Goal: Communication & Community: Connect with others

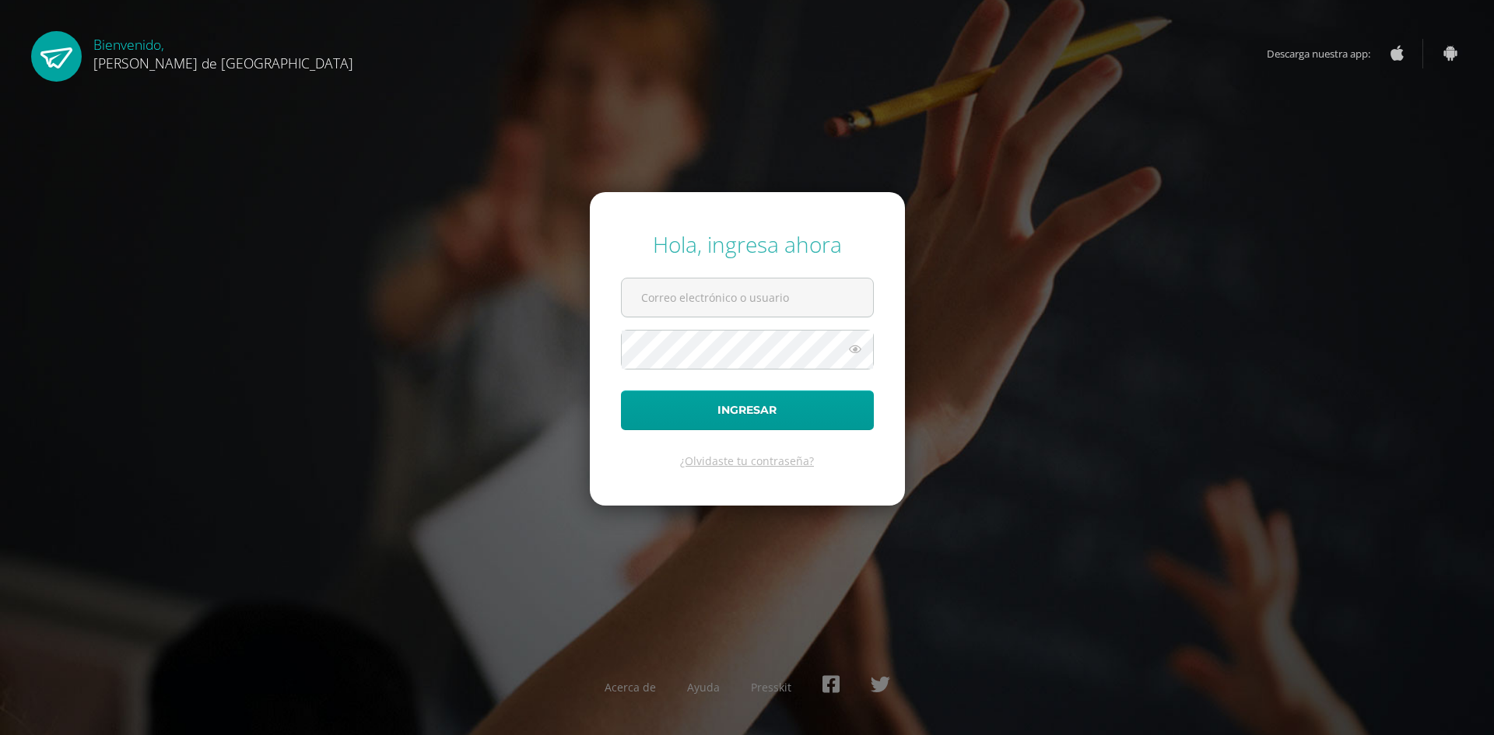
type input "gabrielsuchi@colegiovalles.com"
click at [686, 273] on form "Hola, ingresa ahora gabrielsuchi@colegiovalles.com Ingresar ¿Olvidaste tu contr…" at bounding box center [747, 348] width 315 height 313
click at [853, 350] on icon at bounding box center [855, 349] width 20 height 19
click at [833, 408] on button "Ingresar" at bounding box center [747, 411] width 253 height 40
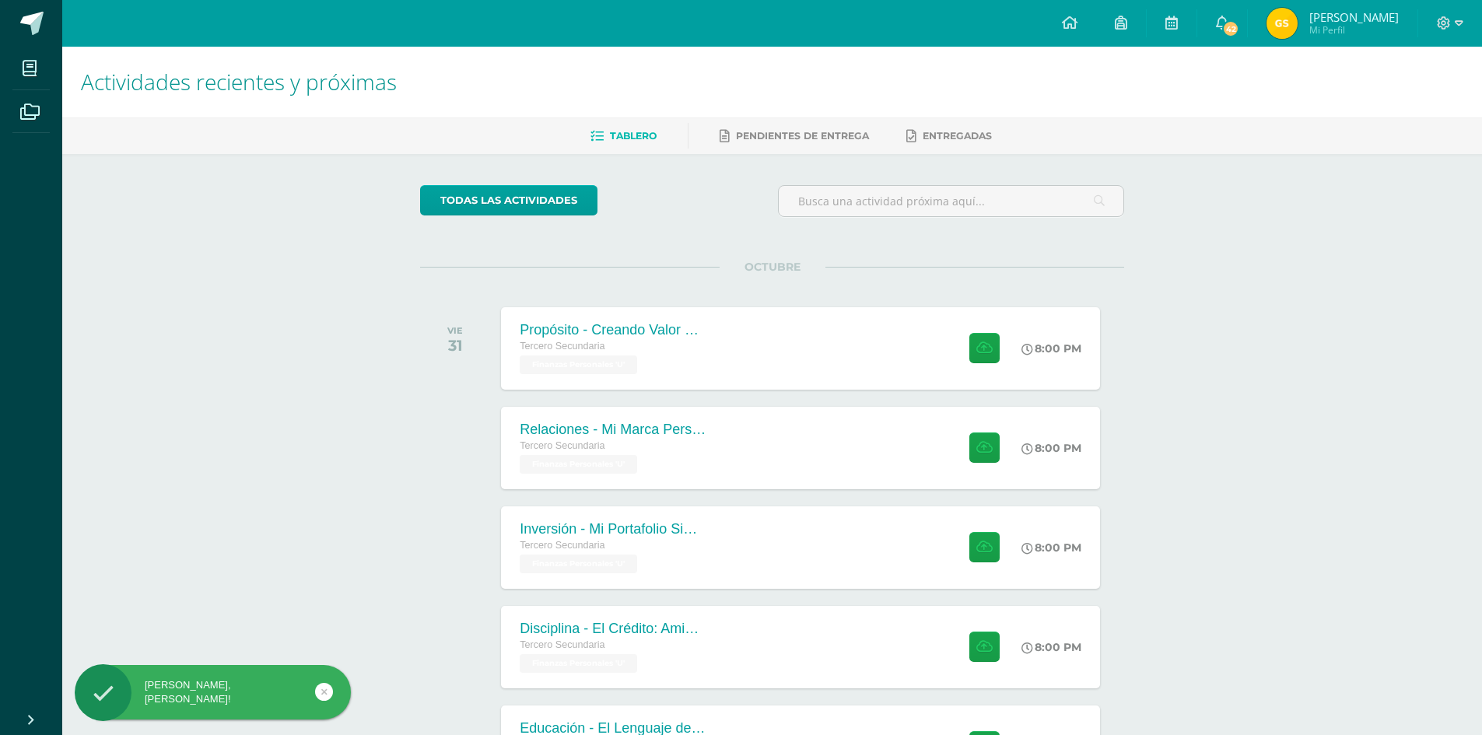
click at [1358, 29] on span "Mi Perfil" at bounding box center [1353, 29] width 89 height 13
click at [1298, 22] on img at bounding box center [1282, 23] width 31 height 31
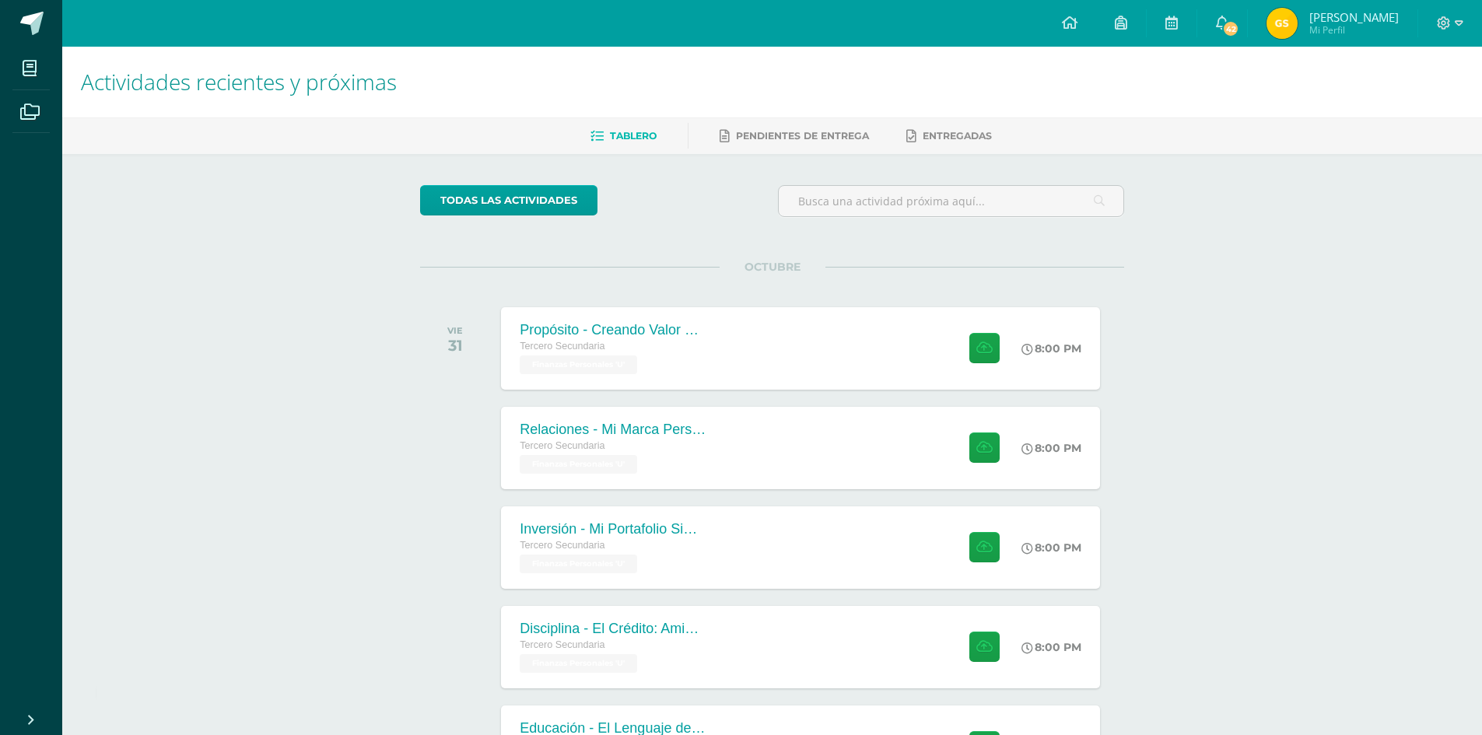
click at [1362, 32] on span "Mi Perfil" at bounding box center [1353, 29] width 89 height 13
click at [1438, 17] on icon at bounding box center [1444, 23] width 14 height 14
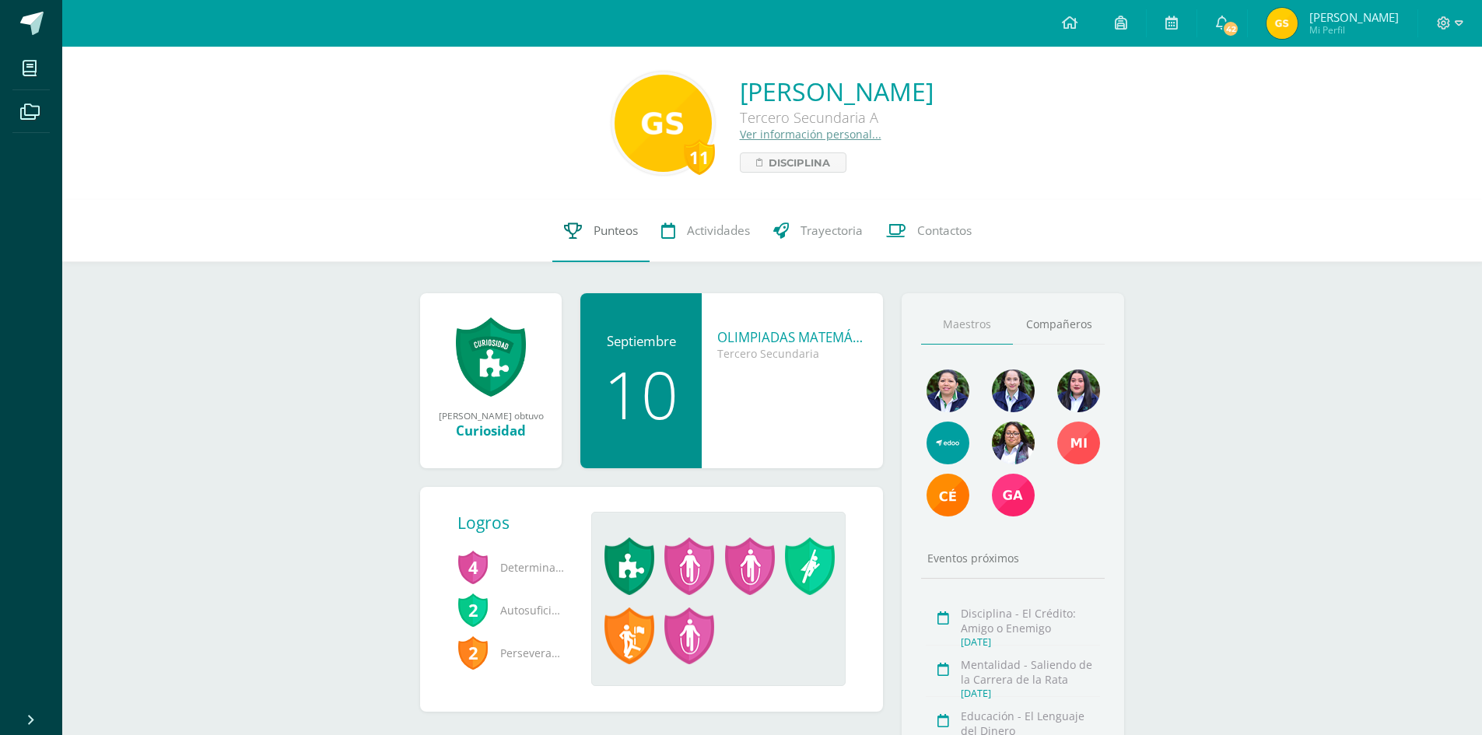
click at [610, 234] on span "Punteos" at bounding box center [616, 231] width 44 height 16
click at [633, 244] on link "Punteos" at bounding box center [600, 231] width 97 height 62
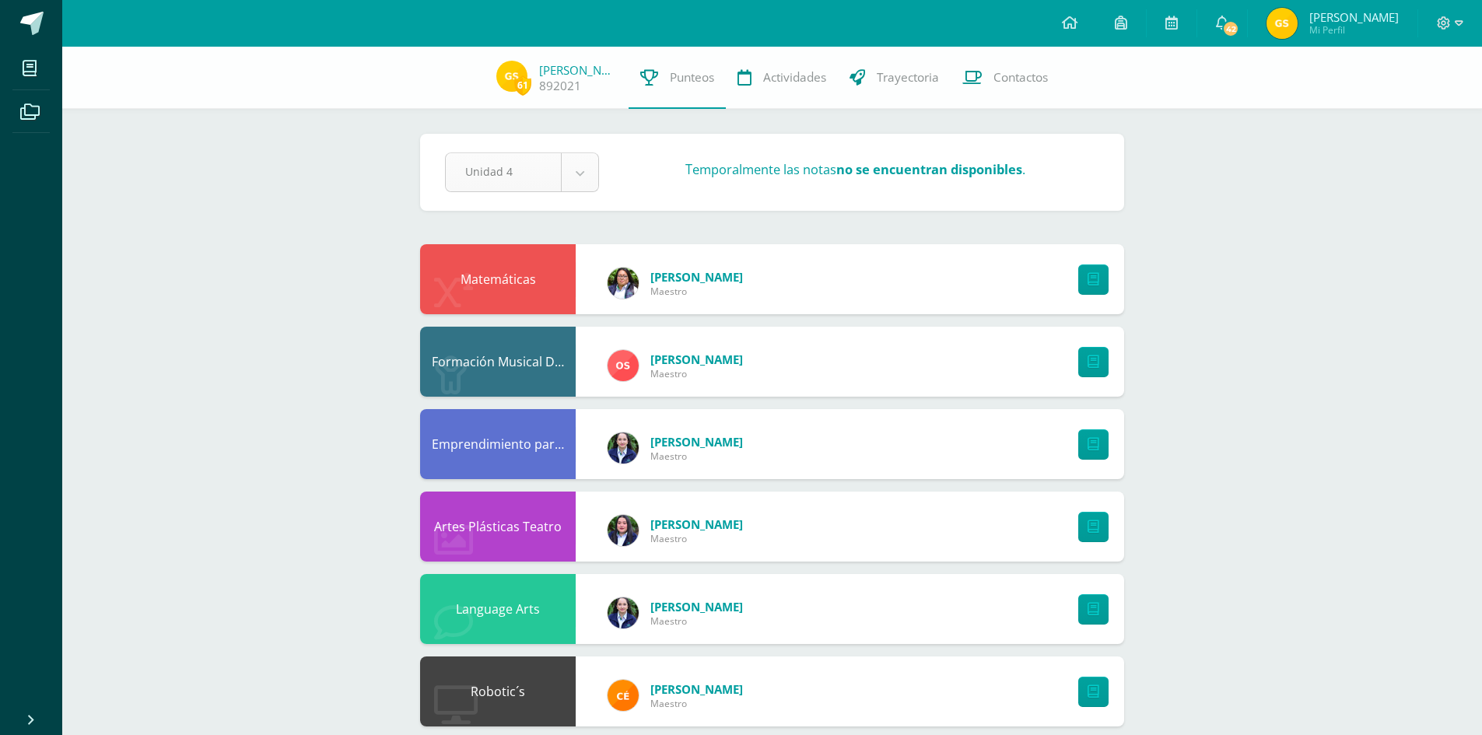
click at [569, 187] on body "Mis cursos Archivos Cerrar panel Artes Plásticas Teatro Tercero Secundaria "A" …" at bounding box center [741, 585] width 1482 height 1170
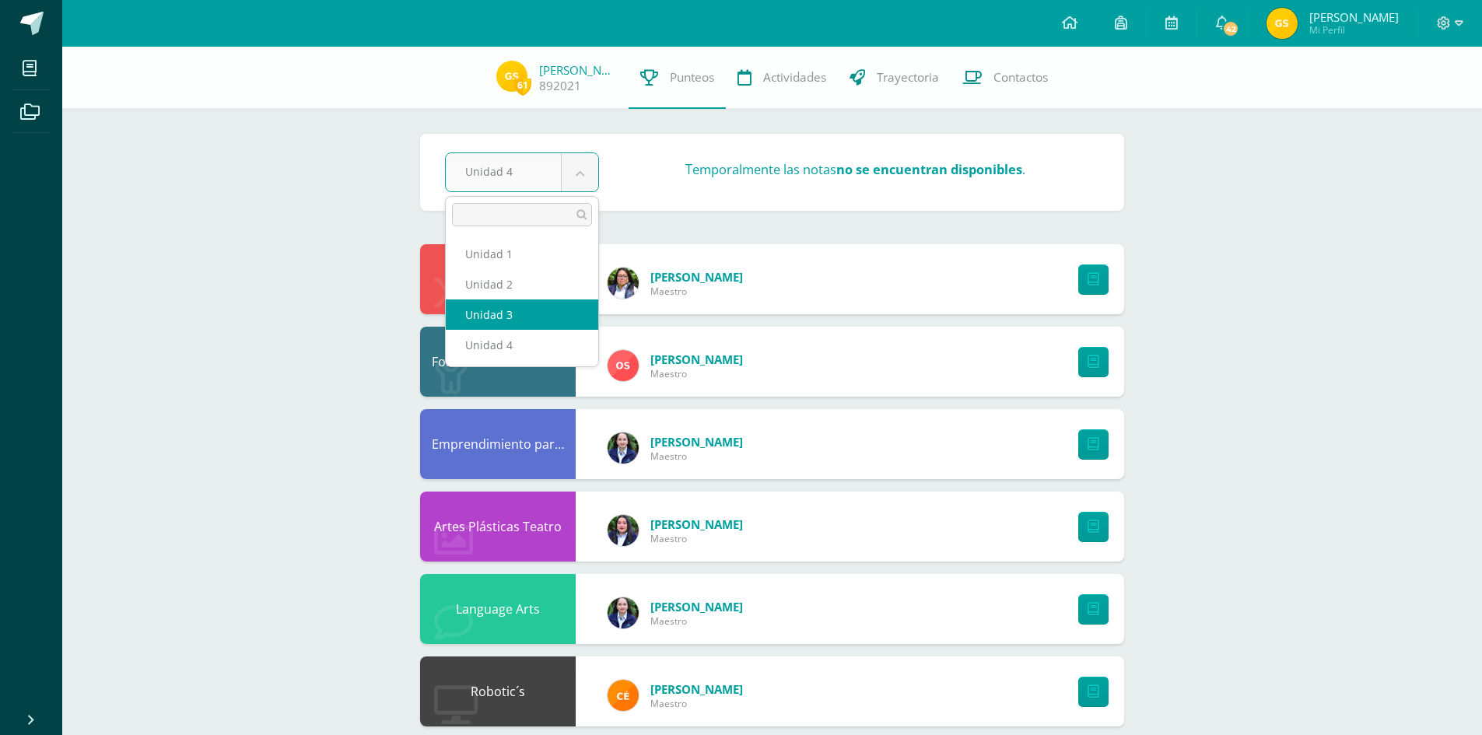
select select "Unidad 3"
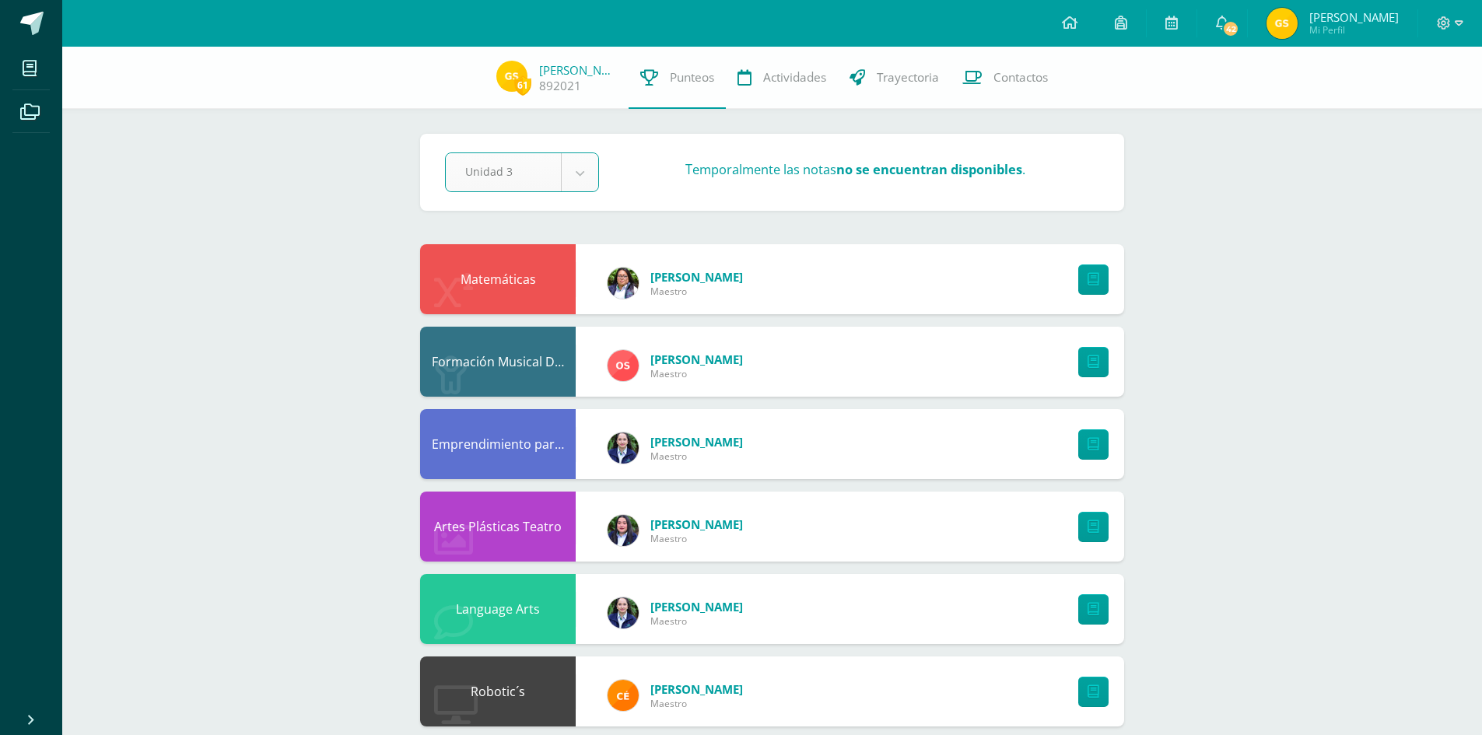
click at [586, 172] on body "Mis cursos Archivos Cerrar panel Artes Plásticas Teatro Tercero Secundaria "A" …" at bounding box center [741, 585] width 1482 height 1170
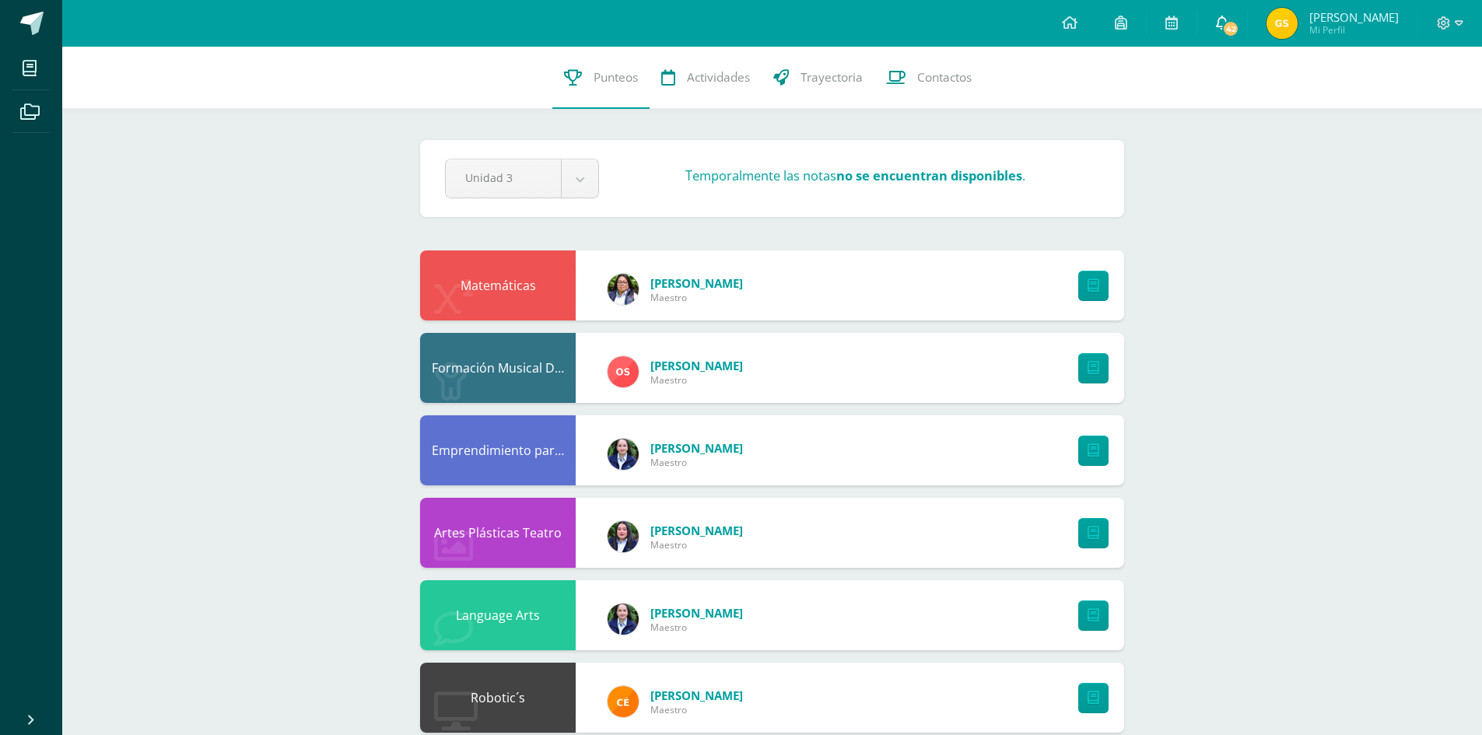
click at [1239, 30] on span "42" at bounding box center [1230, 28] width 17 height 17
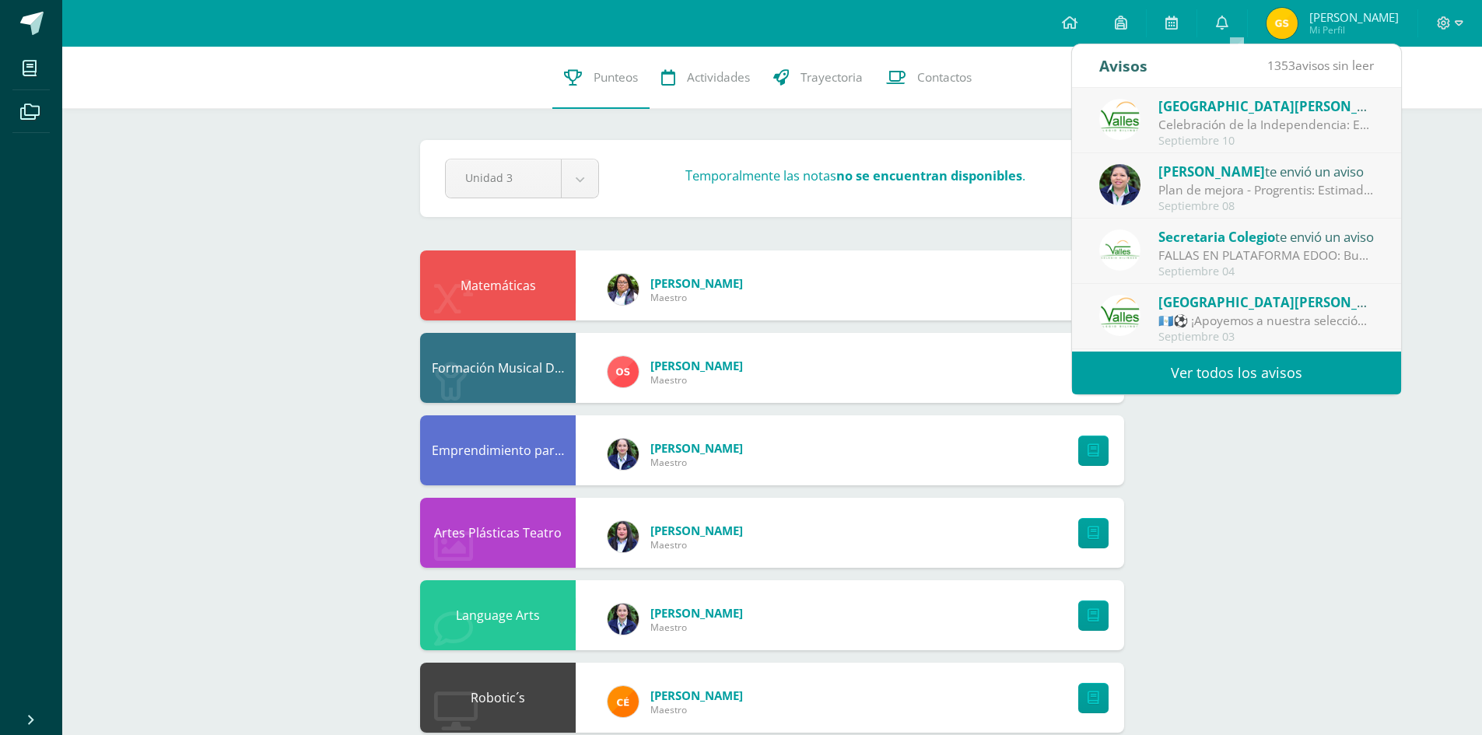
click at [1292, 200] on div "Septiembre 08" at bounding box center [1267, 206] width 216 height 13
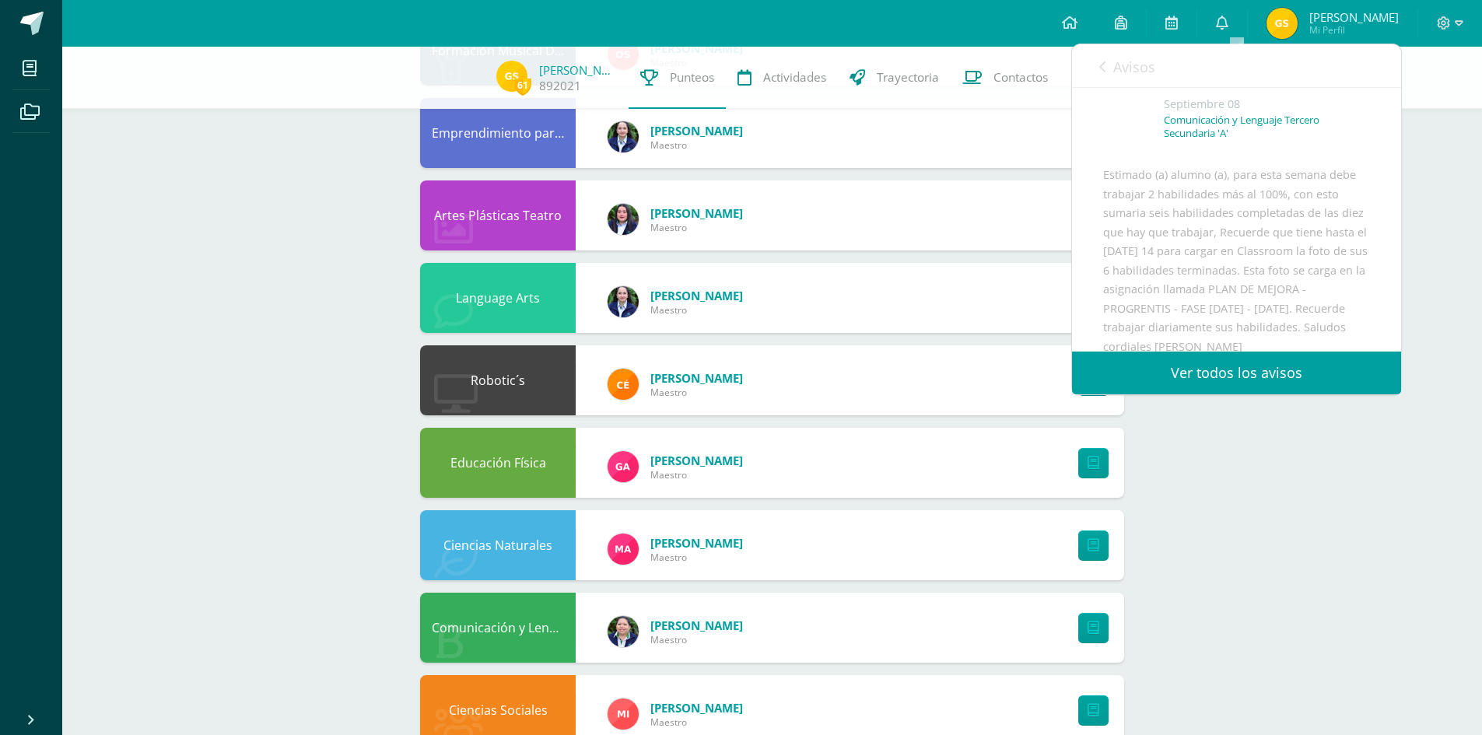
scroll to position [53, 0]
click at [1102, 75] on link "Avisos" at bounding box center [1127, 66] width 56 height 44
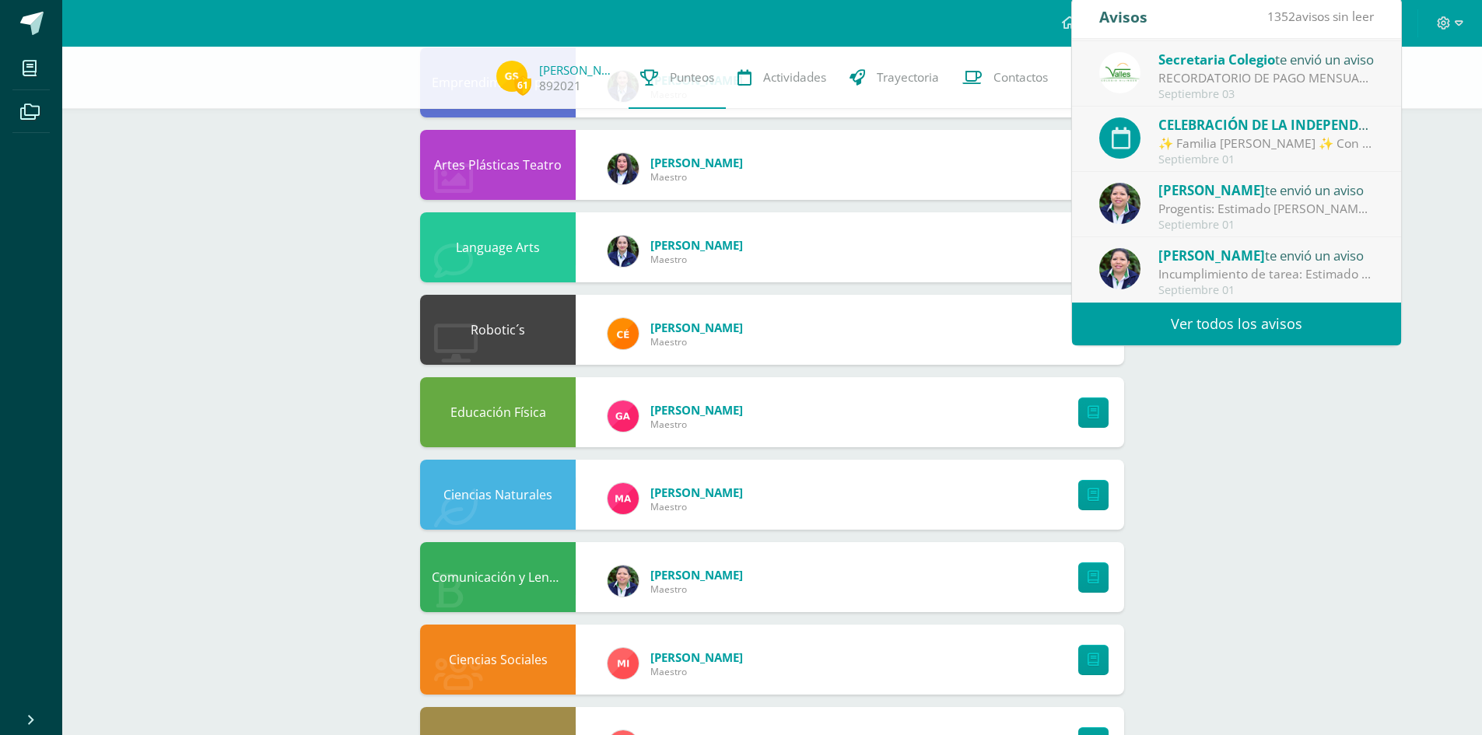
scroll to position [435, 0]
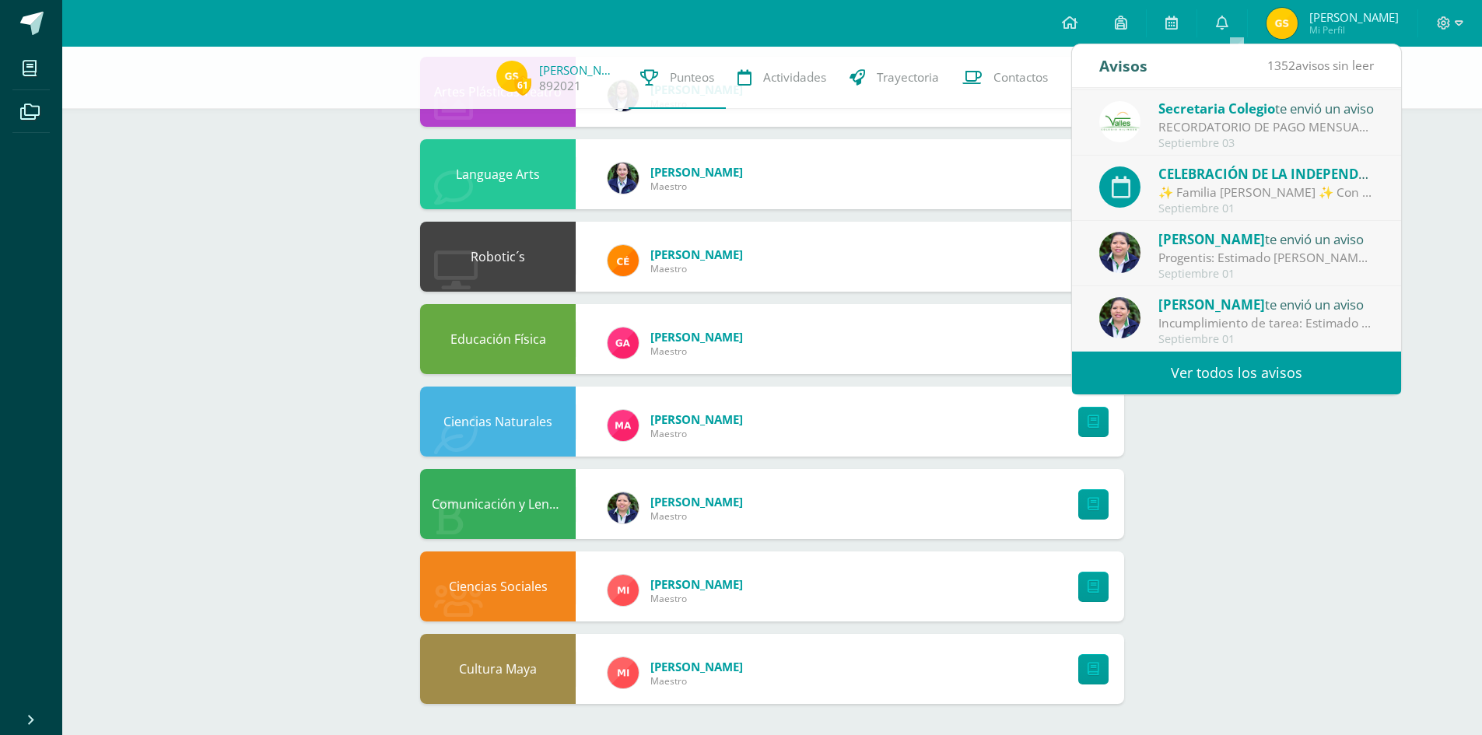
click at [1419, 111] on div "61 Gabriel Suchí 892021 Punteos Actividades Trayectoria Contactos Pendiente Uni…" at bounding box center [772, 173] width 1420 height 1123
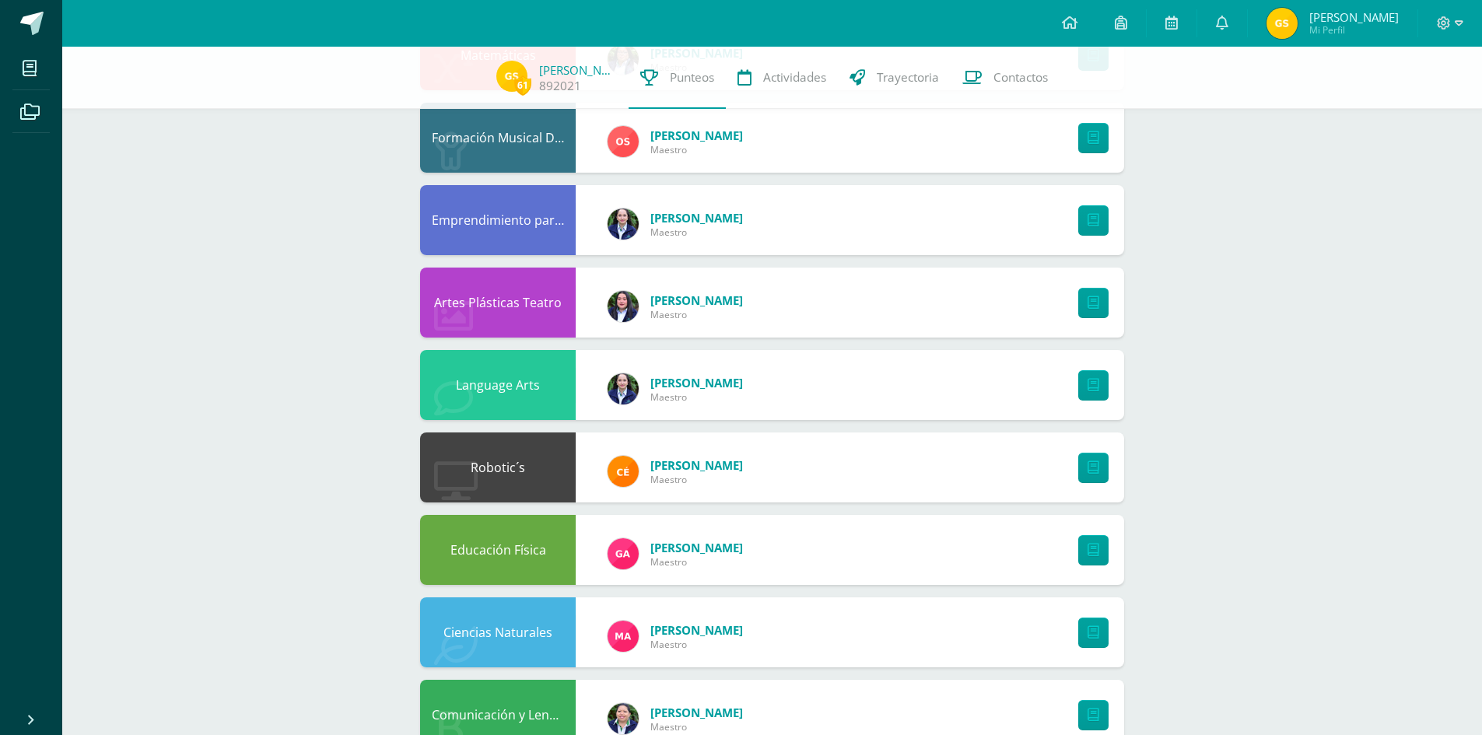
scroll to position [202, 0]
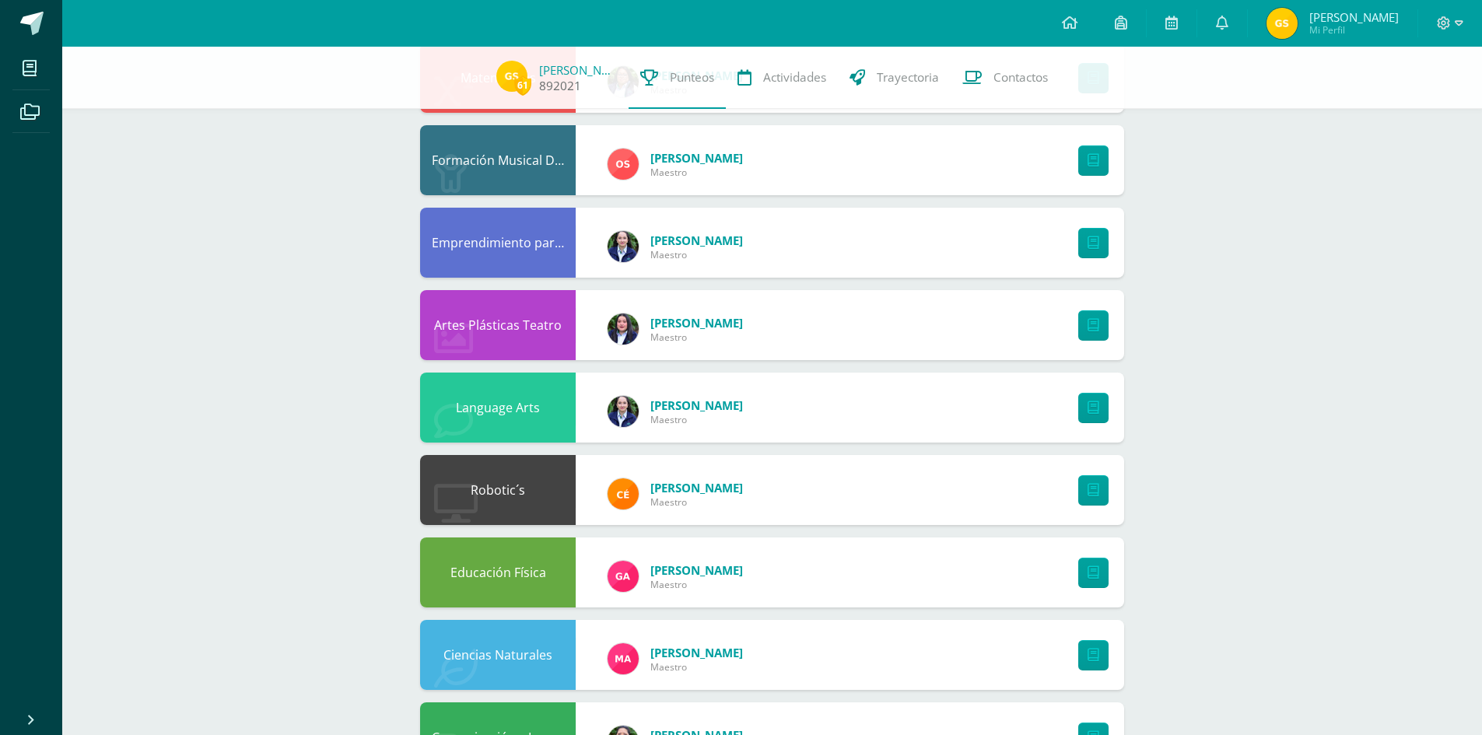
click at [524, 86] on span "61" at bounding box center [522, 84] width 17 height 19
click at [819, 92] on link "Actividades" at bounding box center [782, 78] width 112 height 62
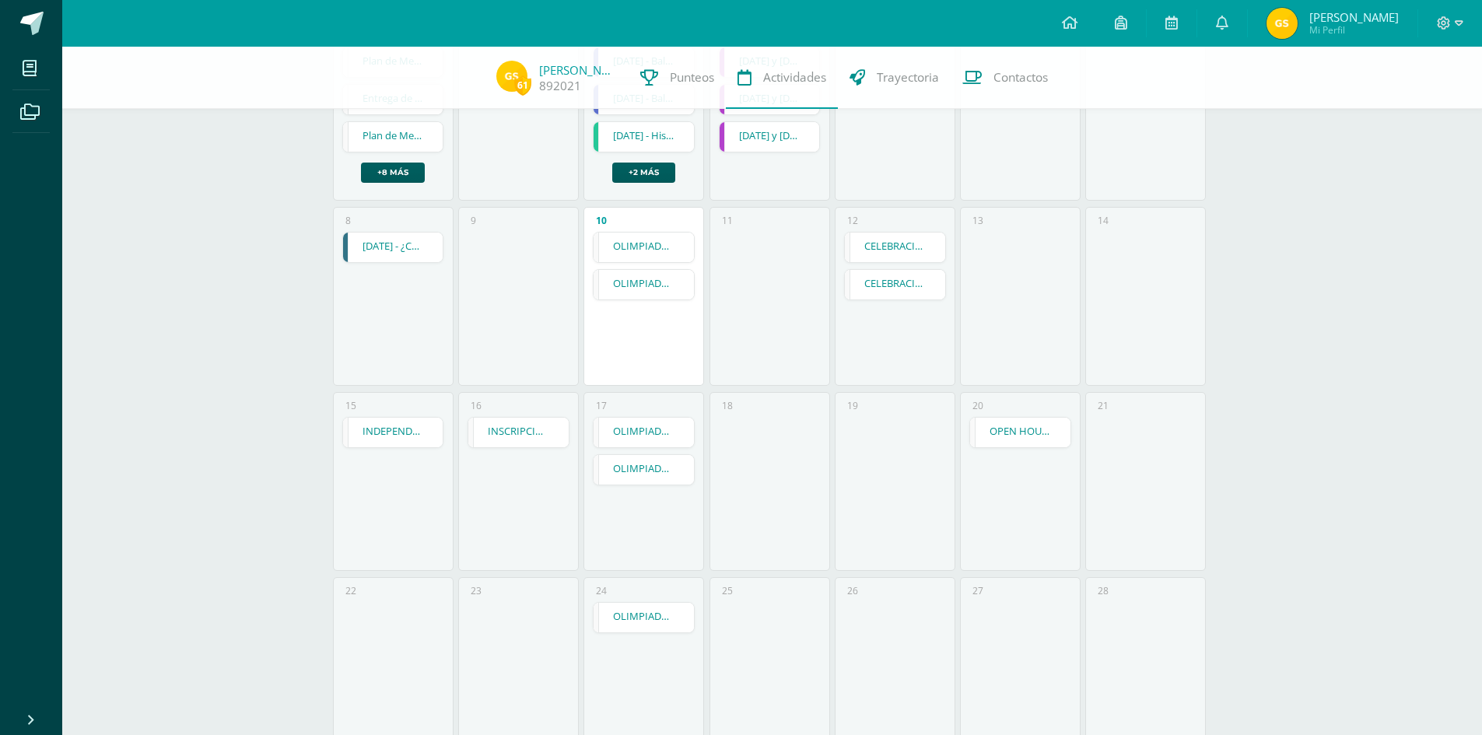
scroll to position [311, 0]
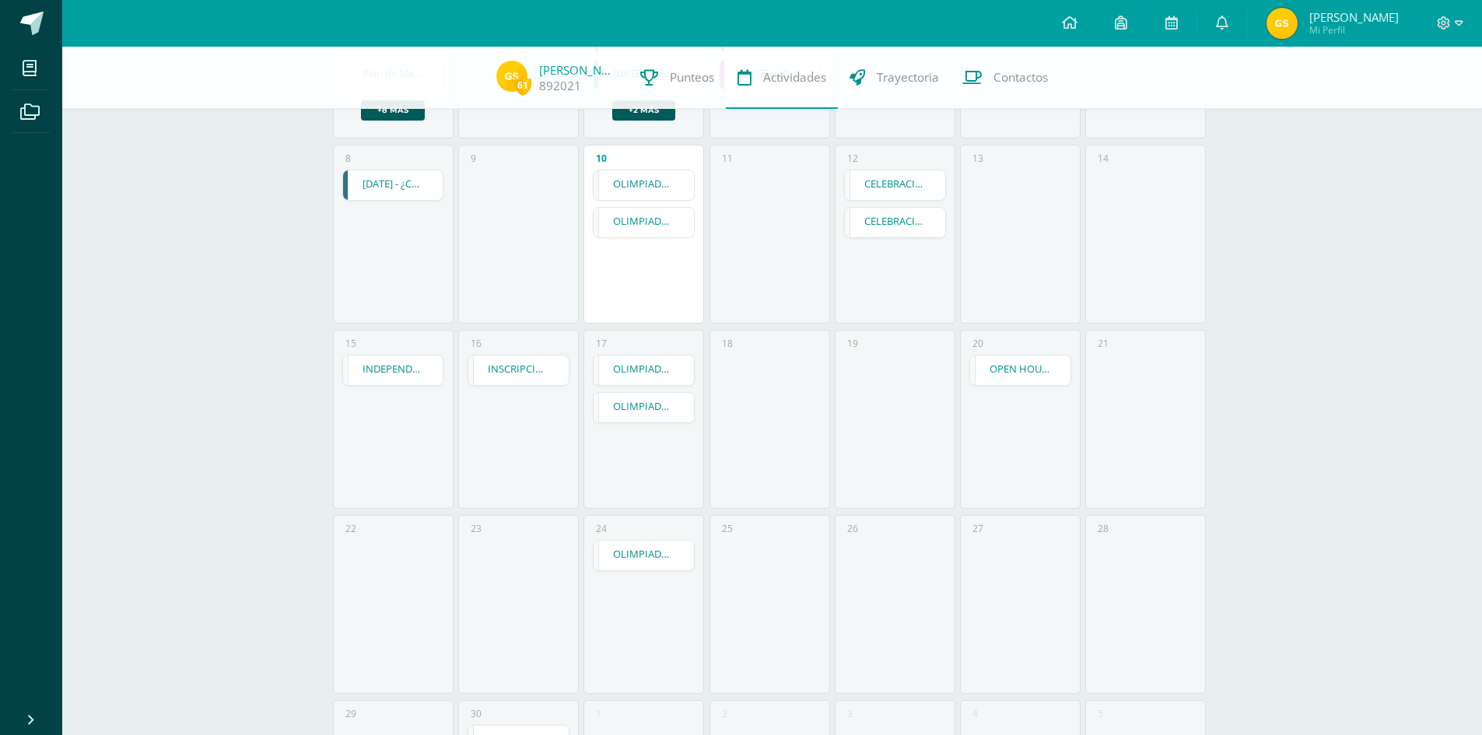
click at [414, 188] on link "Agosto 21 - ¿Cuánto conoces de Guatemala?" at bounding box center [393, 185] width 100 height 30
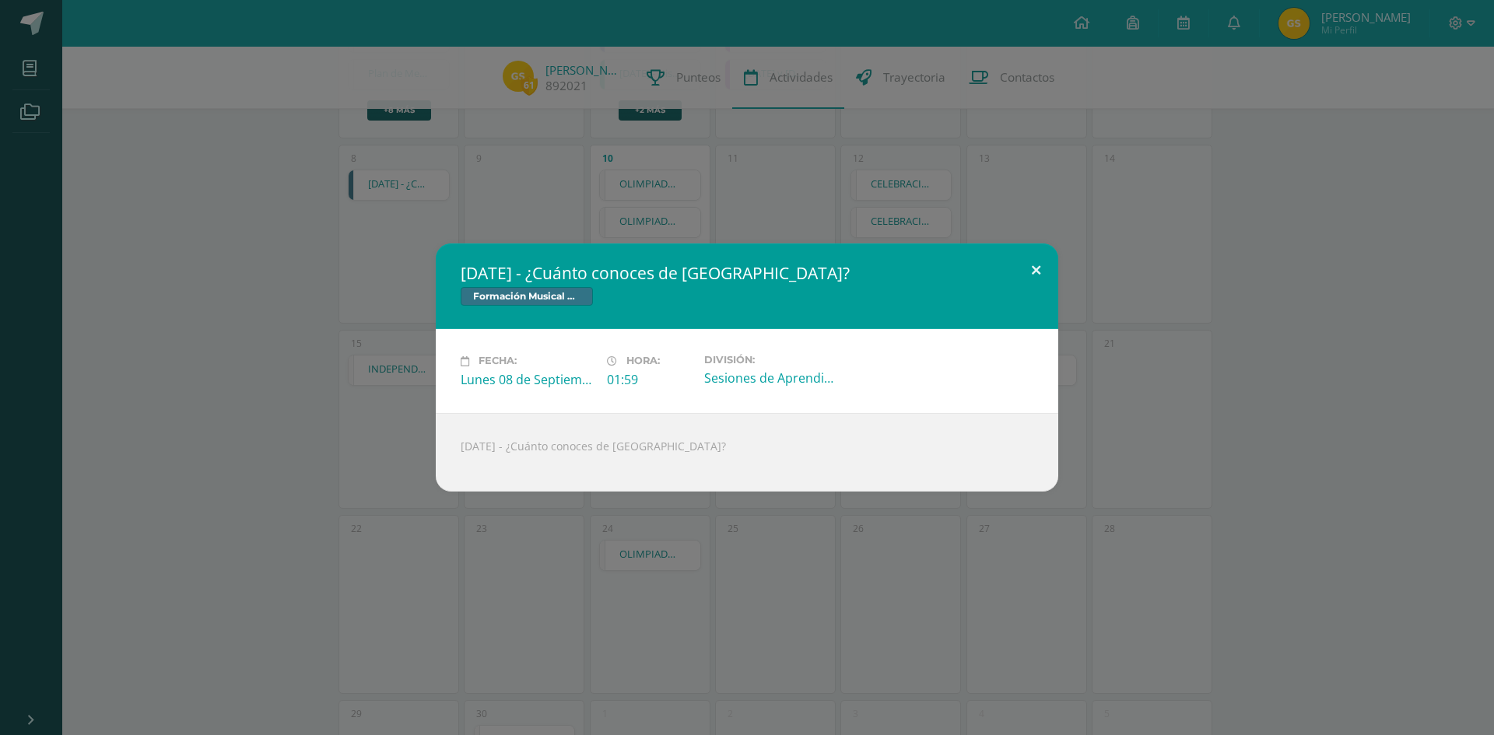
click at [1031, 271] on button at bounding box center [1036, 270] width 44 height 53
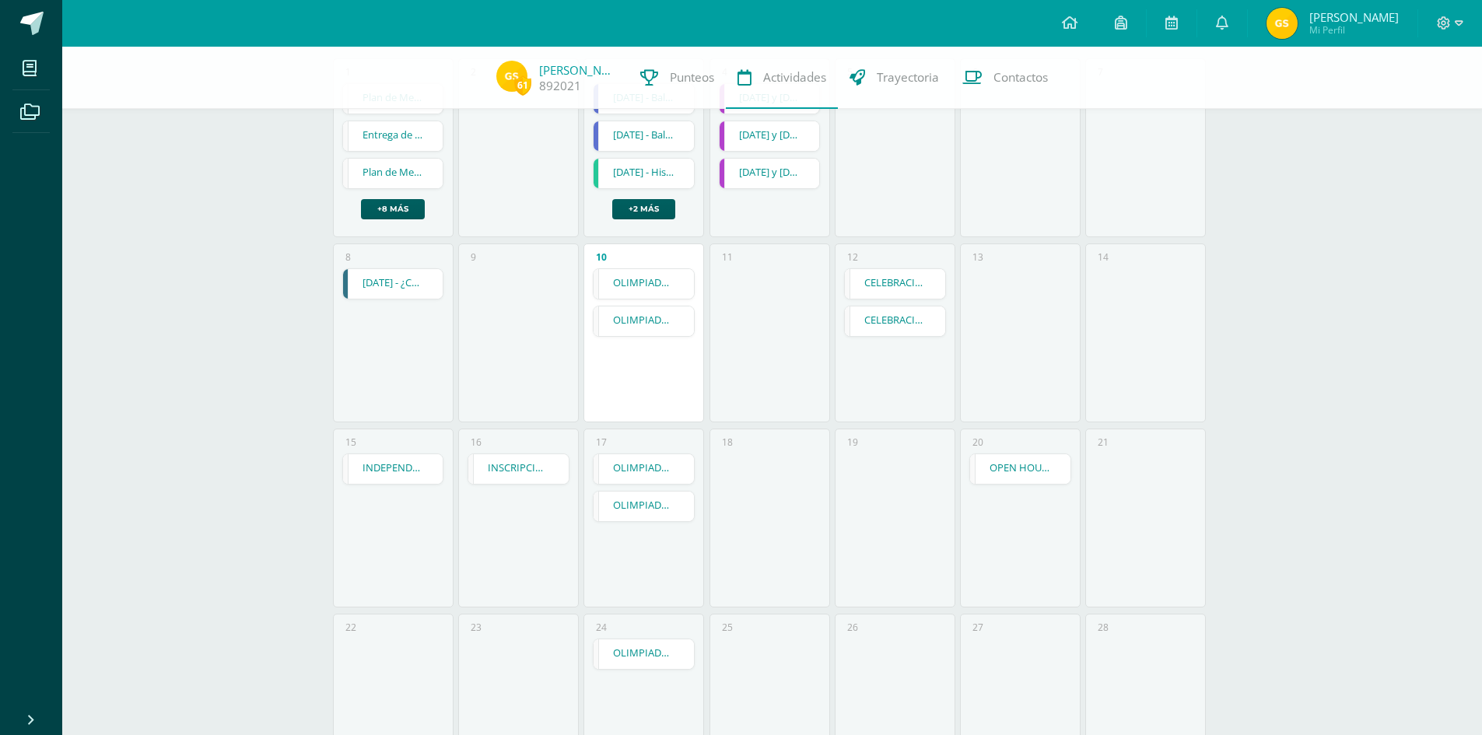
scroll to position [0, 0]
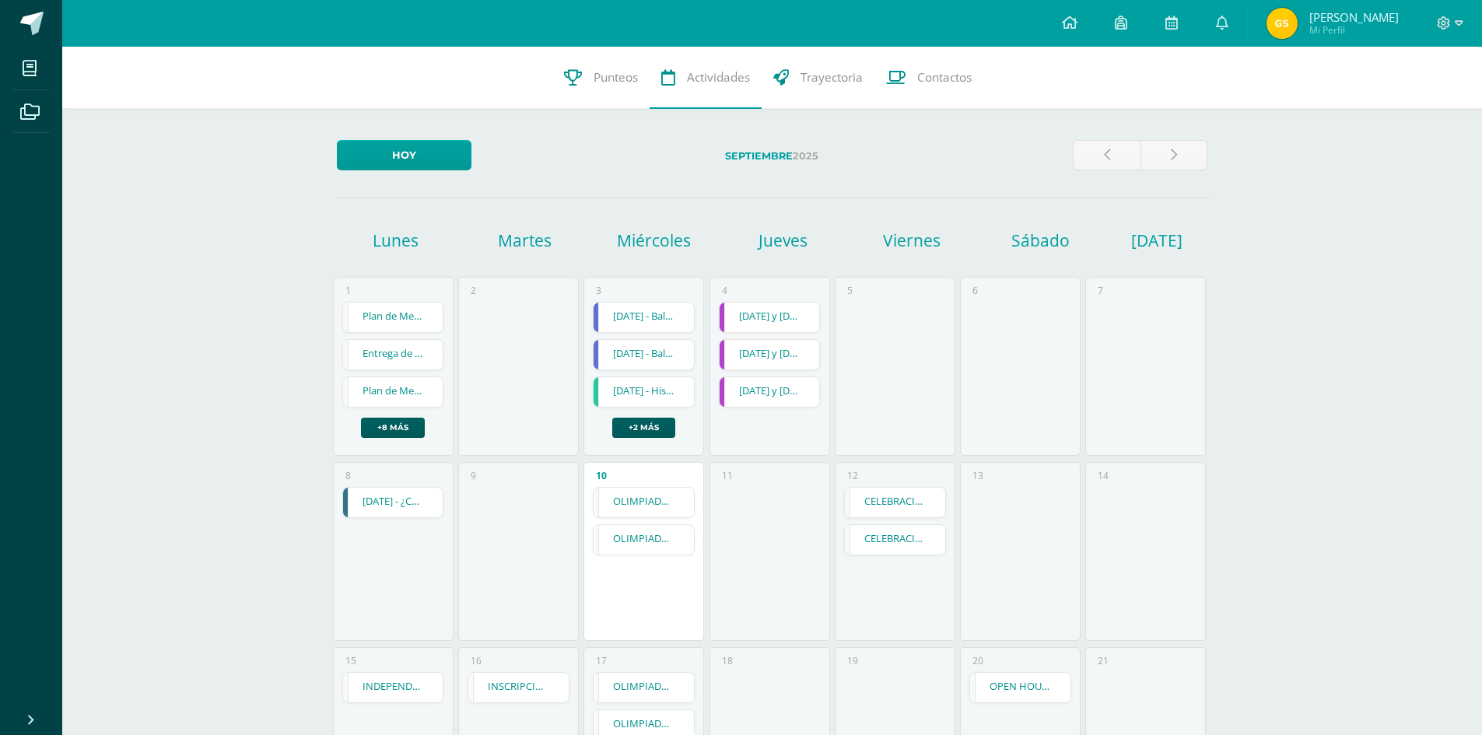
click at [625, 503] on link "OLIMPIADAS MATEMÁTICAS - Primera Ronda" at bounding box center [644, 503] width 100 height 30
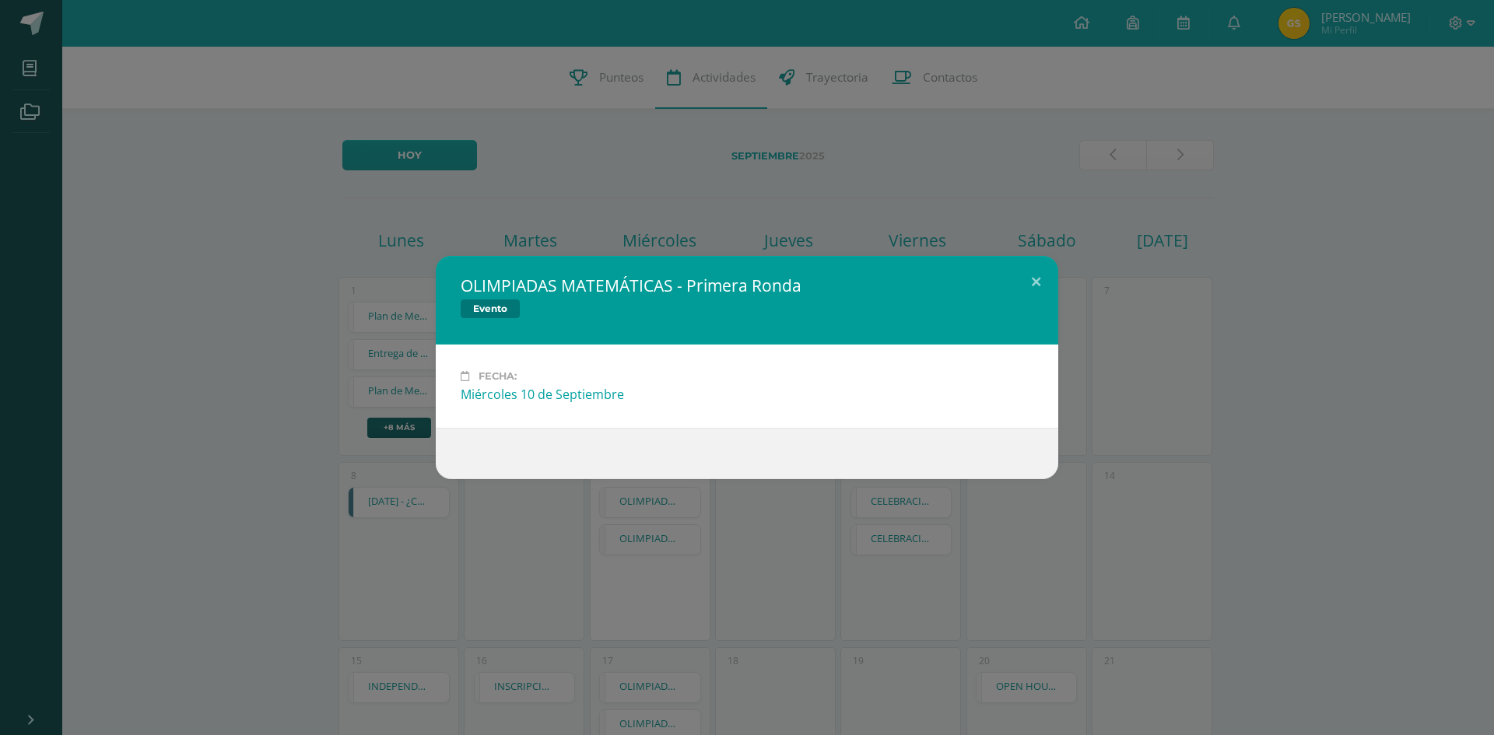
click at [720, 521] on div "OLIMPIADAS MATEMÁTICAS - Primera Ronda Evento Fecha: Miércoles 10 de Septiembre…" at bounding box center [747, 367] width 1494 height 735
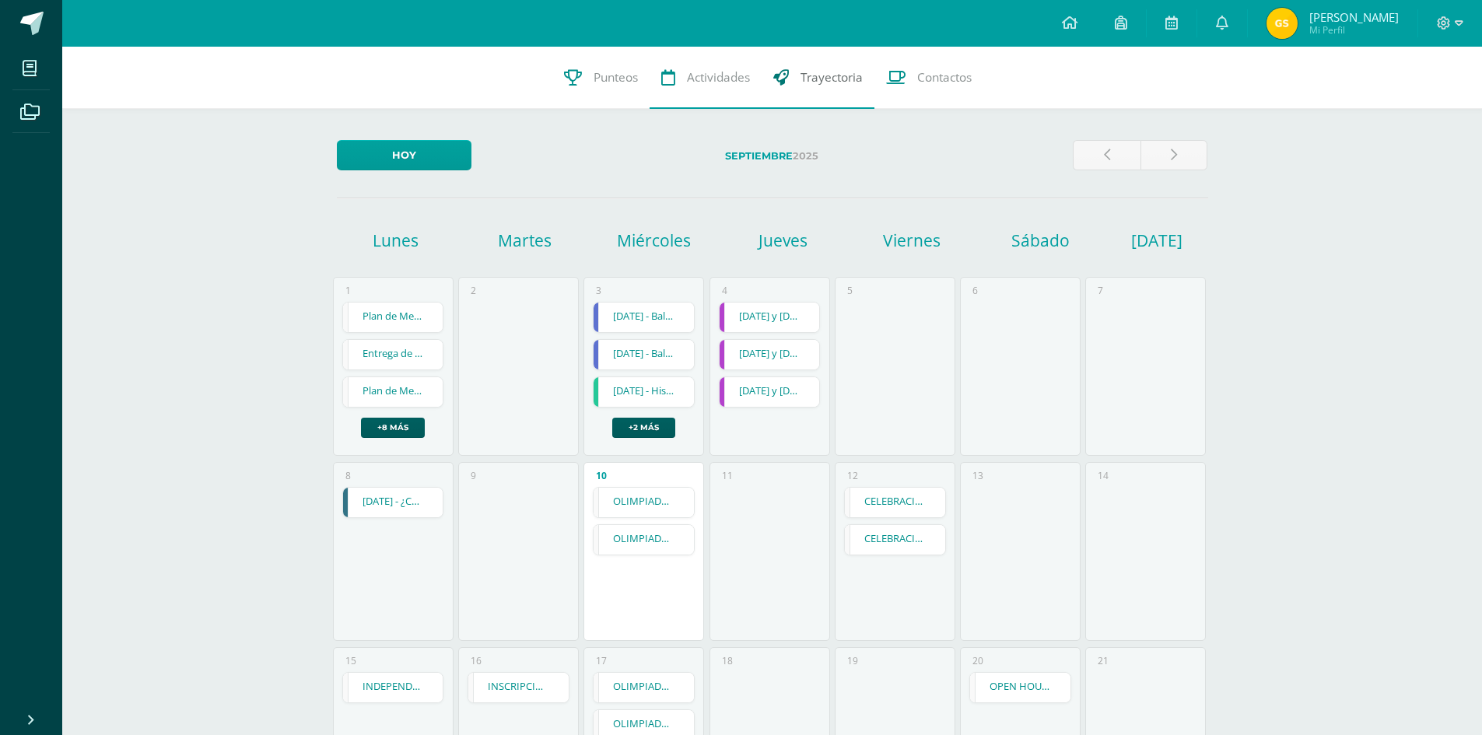
click at [804, 110] on div "61 Gabriel Suchí 892021 Punteos Actividades Trayectoria Contactos Hoy Septiembr…" at bounding box center [772, 640] width 1420 height 1187
click at [793, 100] on link "Trayectoria" at bounding box center [818, 78] width 113 height 62
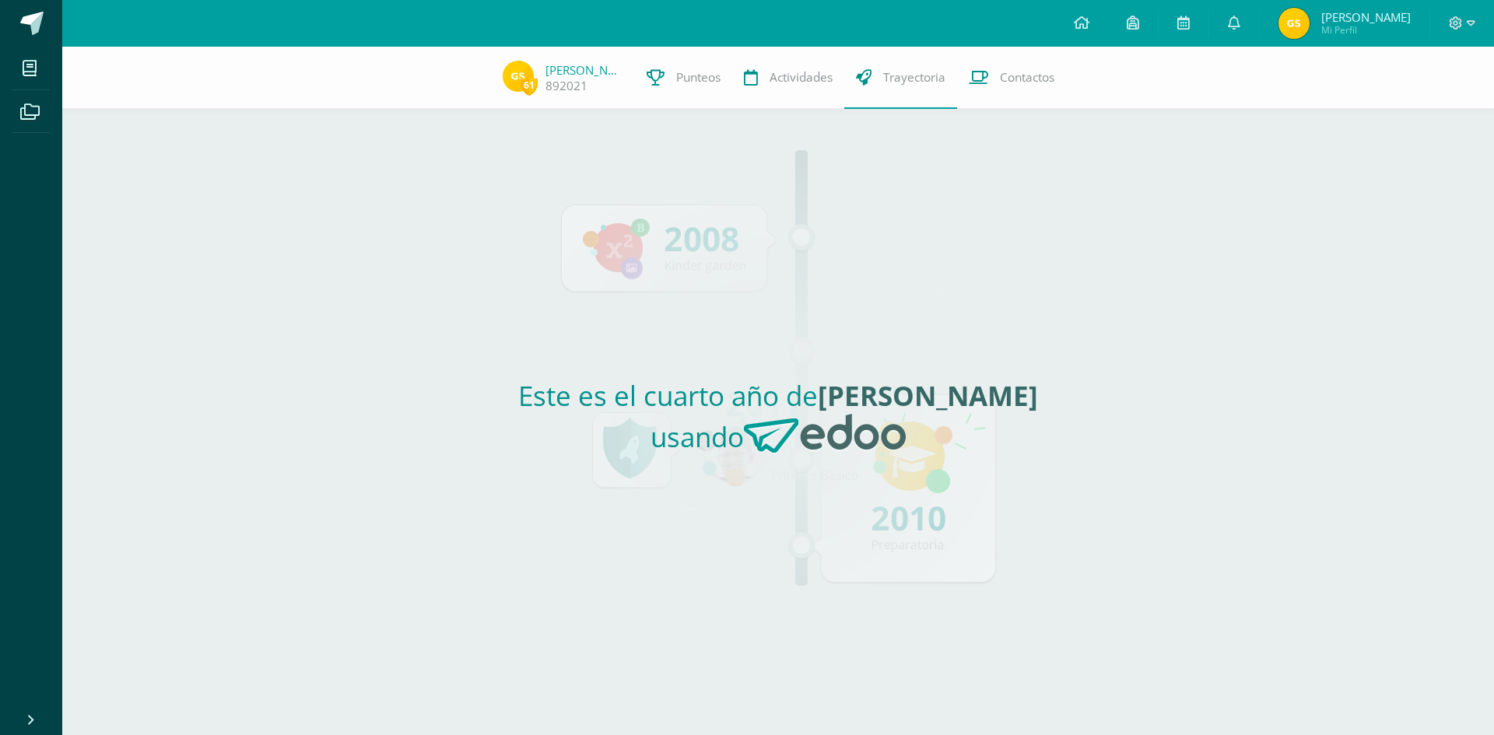
click at [862, 379] on strong "[PERSON_NAME]" at bounding box center [928, 395] width 220 height 37
click at [1000, 70] on span "Contactos" at bounding box center [1027, 77] width 54 height 16
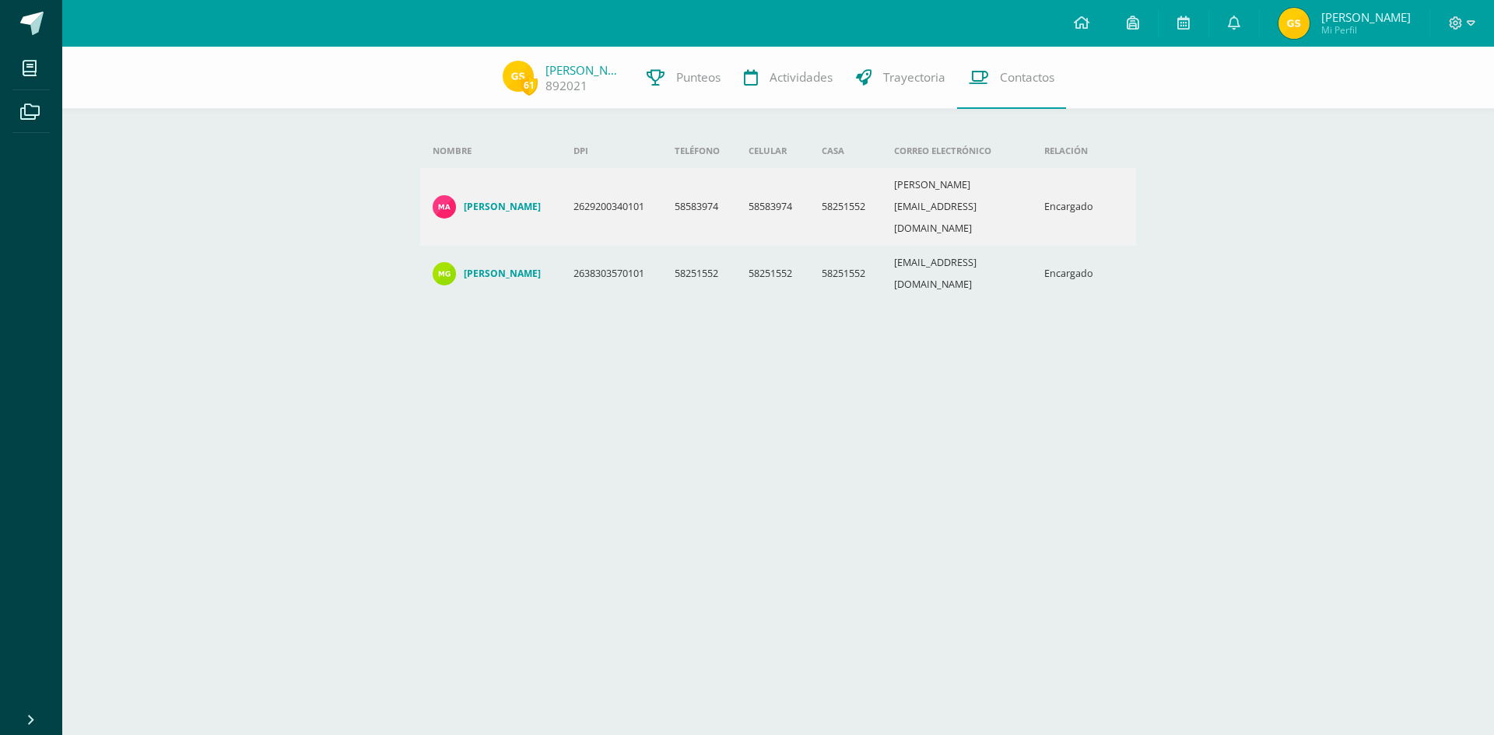
click at [508, 268] on h4 "María José García Herrera" at bounding box center [502, 274] width 77 height 12
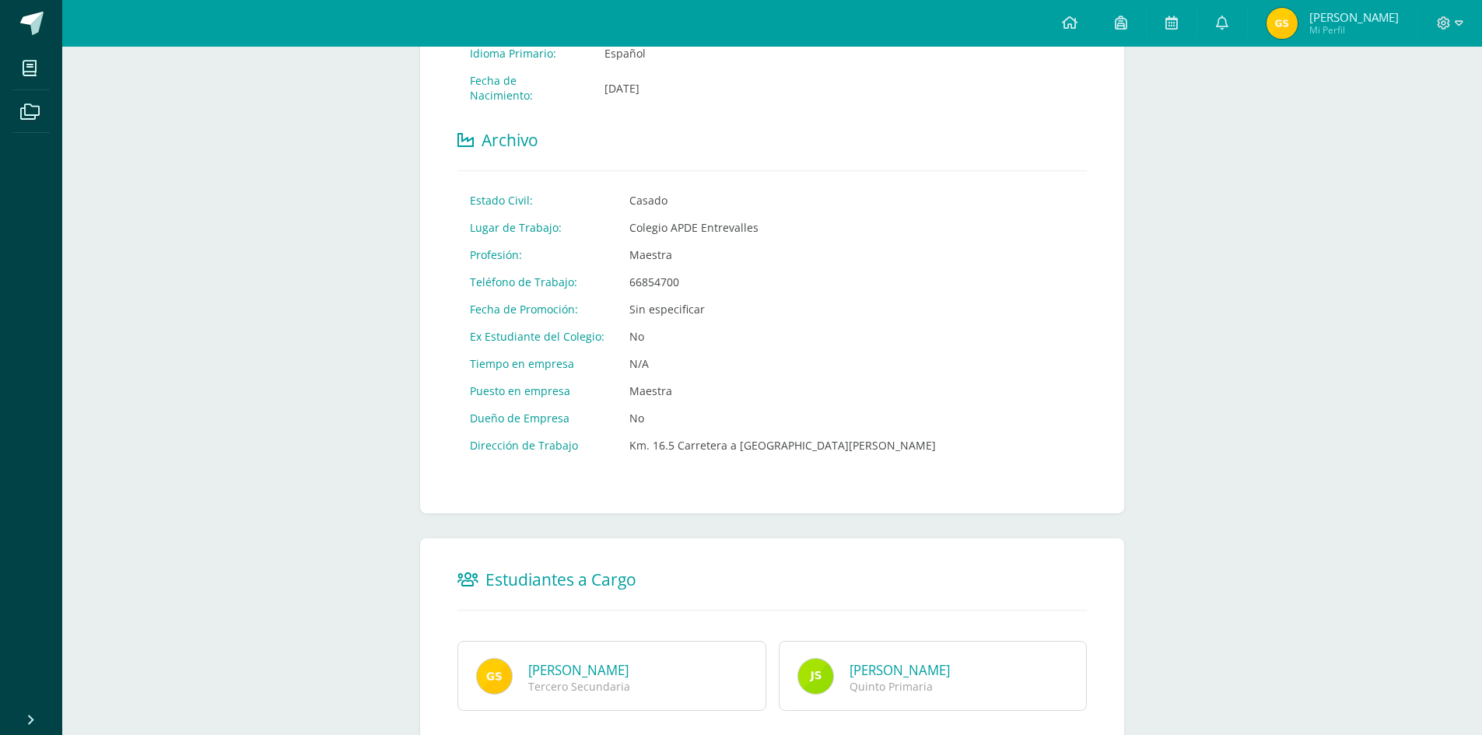
scroll to position [627, 0]
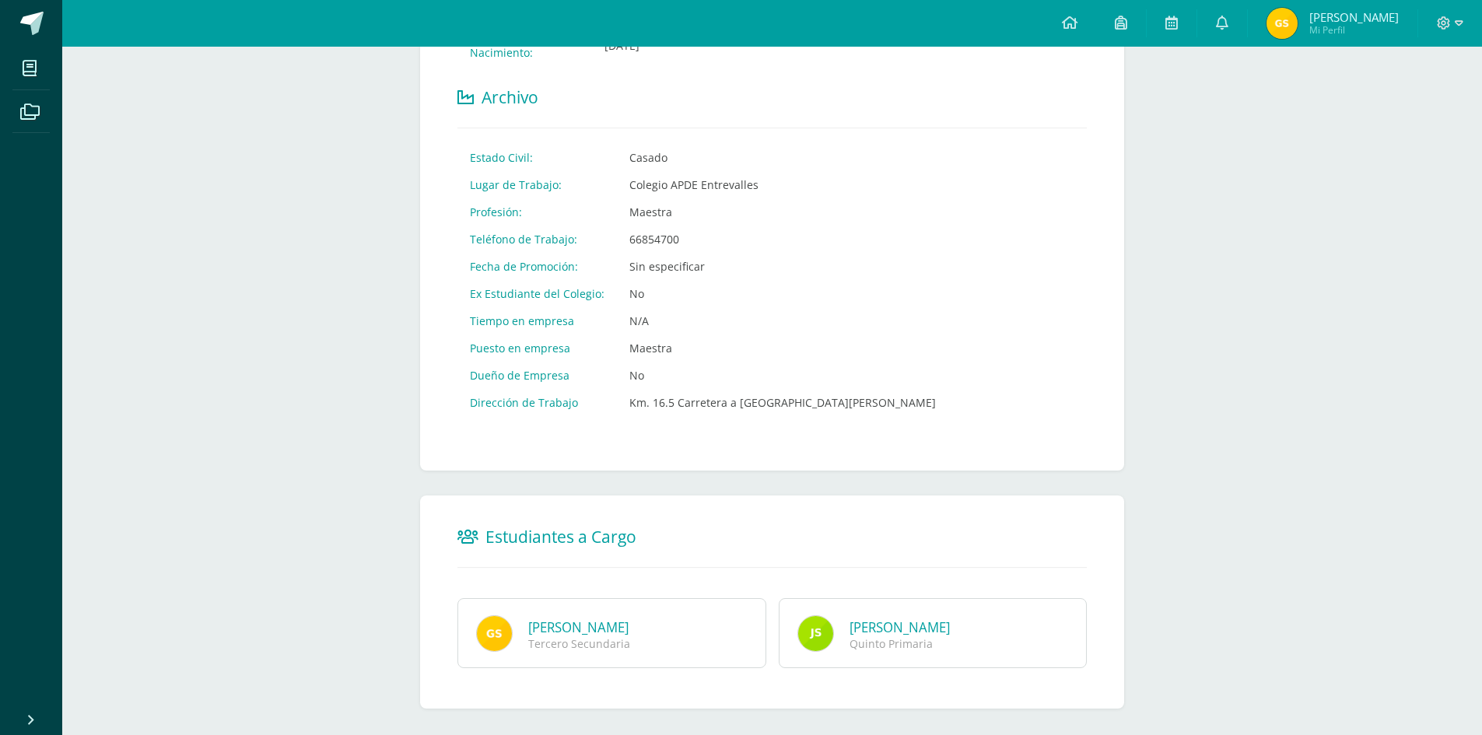
click at [881, 619] on link "[PERSON_NAME]" at bounding box center [900, 628] width 100 height 18
click at [821, 615] on img at bounding box center [815, 633] width 37 height 37
click at [629, 619] on link "[PERSON_NAME]" at bounding box center [578, 628] width 100 height 18
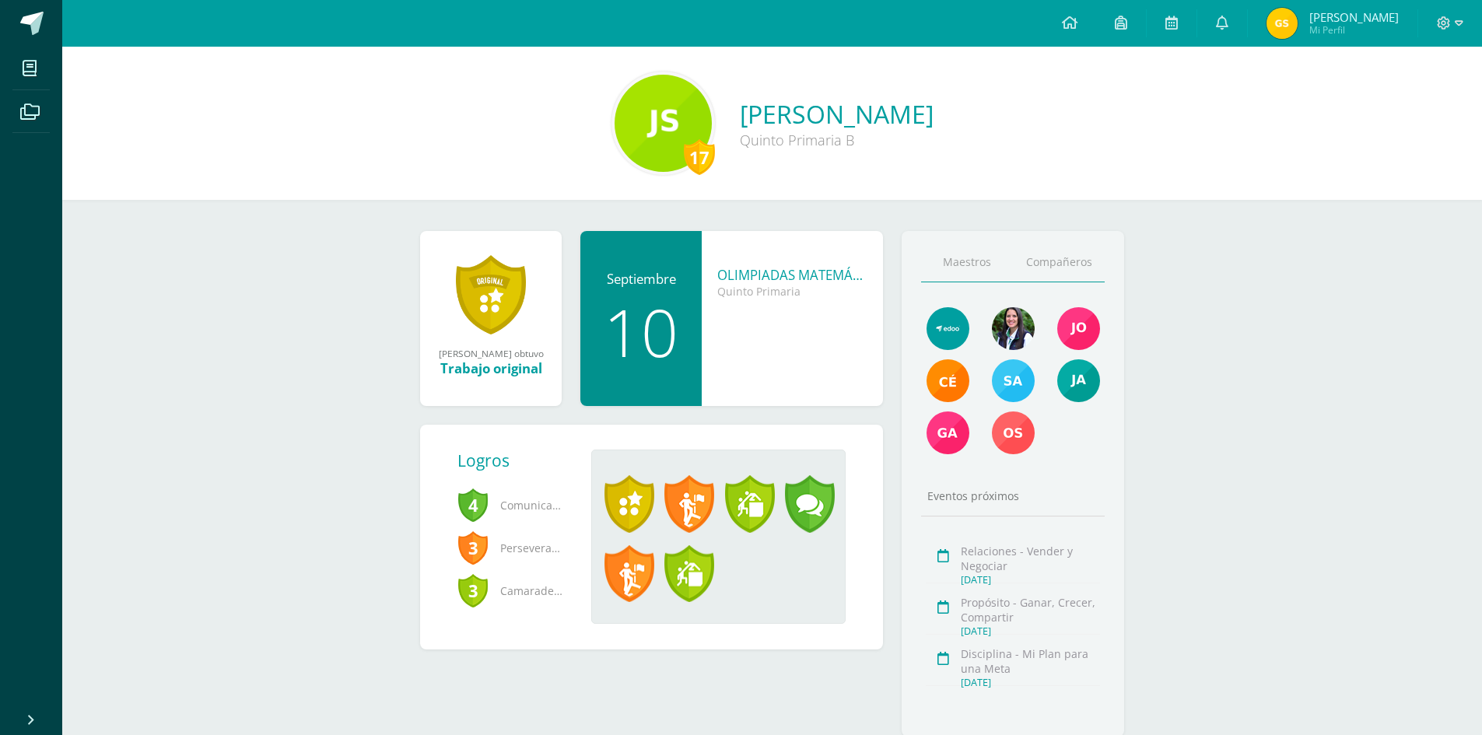
click at [1071, 259] on link "Compañeros" at bounding box center [1059, 263] width 92 height 40
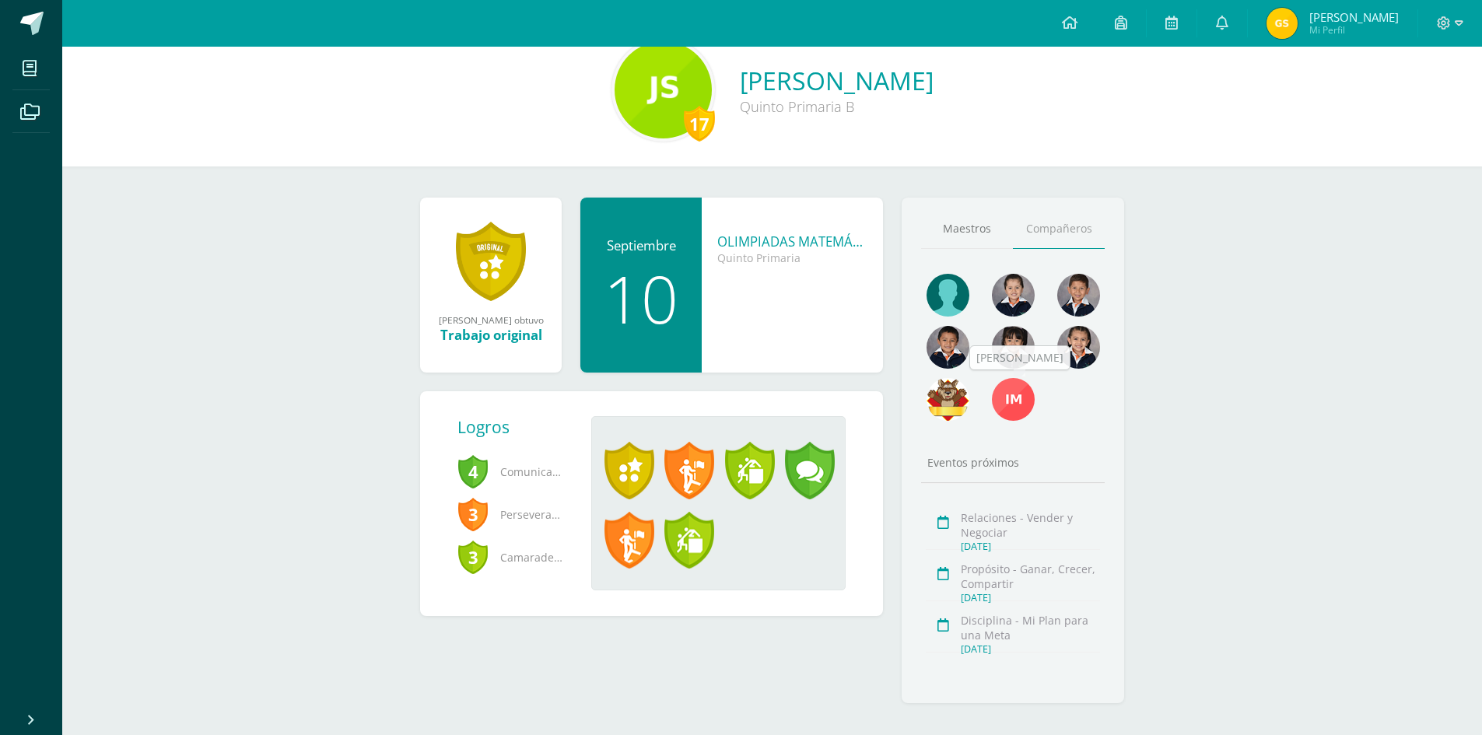
scroll to position [51, 0]
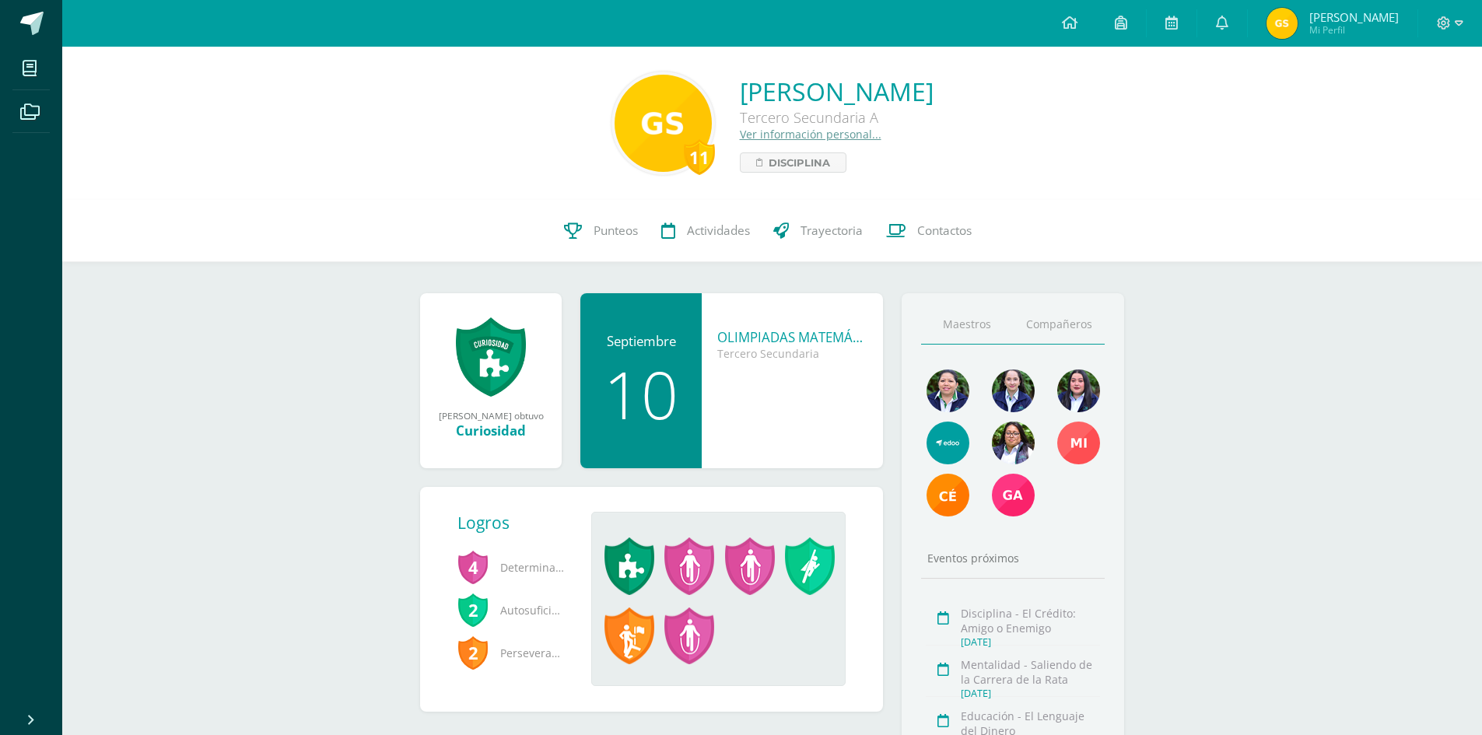
click at [1057, 314] on link "Compañeros" at bounding box center [1059, 325] width 92 height 40
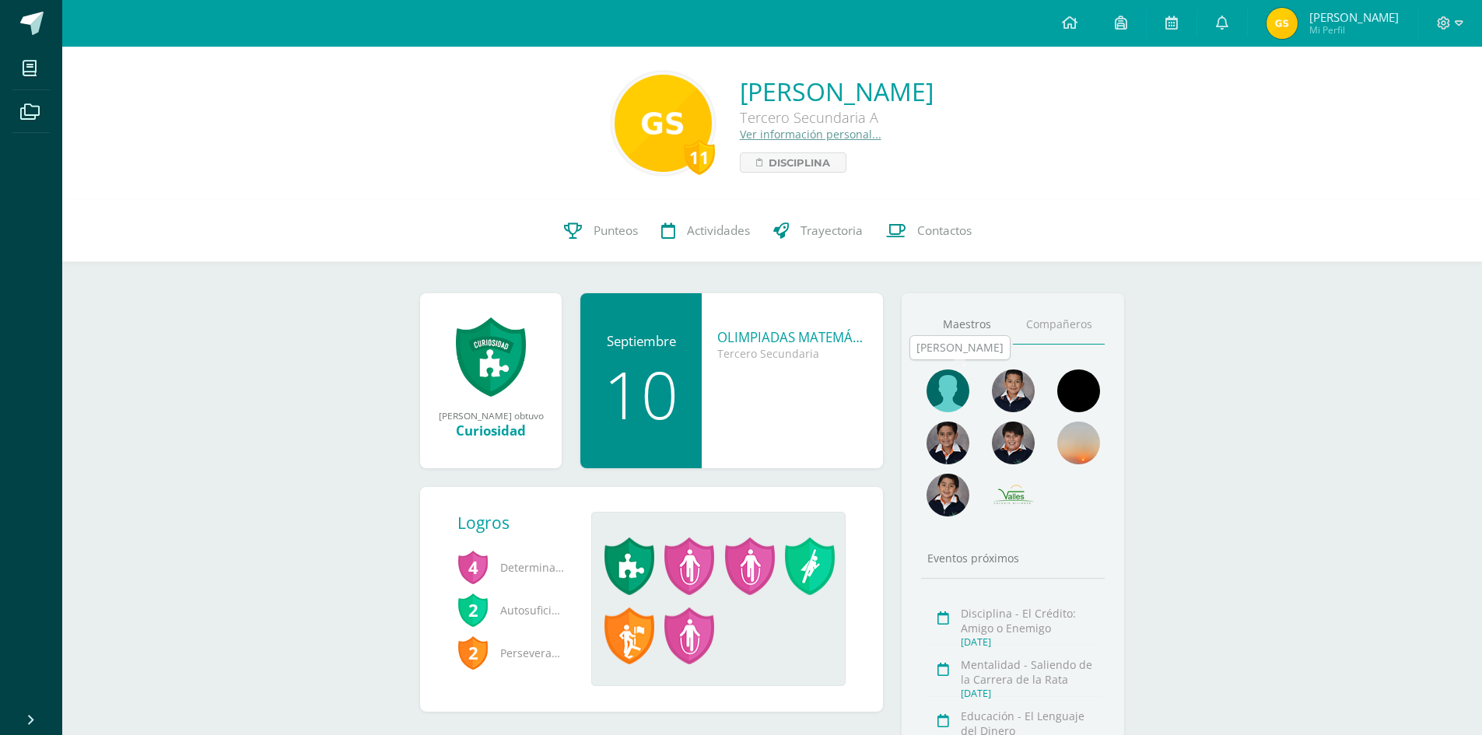
click at [948, 394] on img at bounding box center [948, 391] width 43 height 43
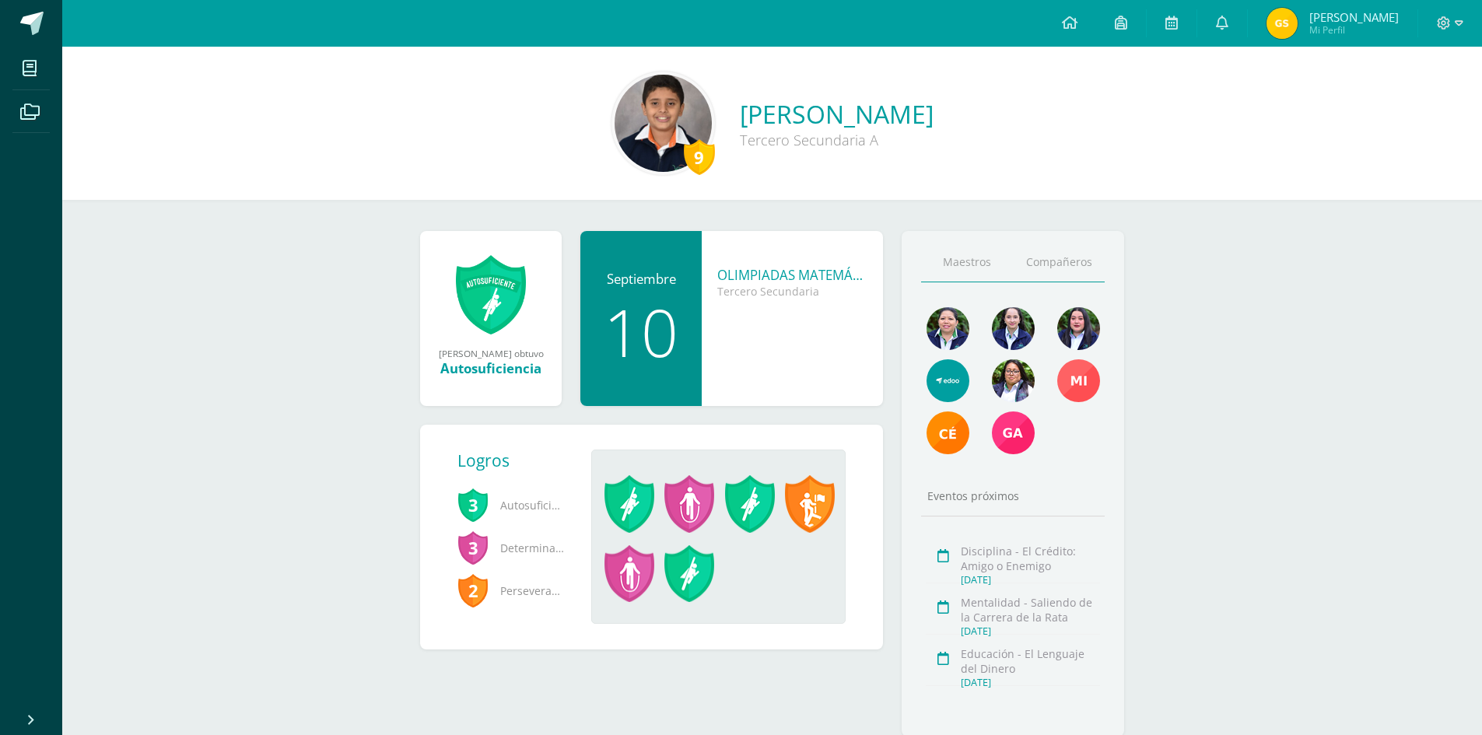
click at [1054, 267] on link "Compañeros" at bounding box center [1059, 263] width 92 height 40
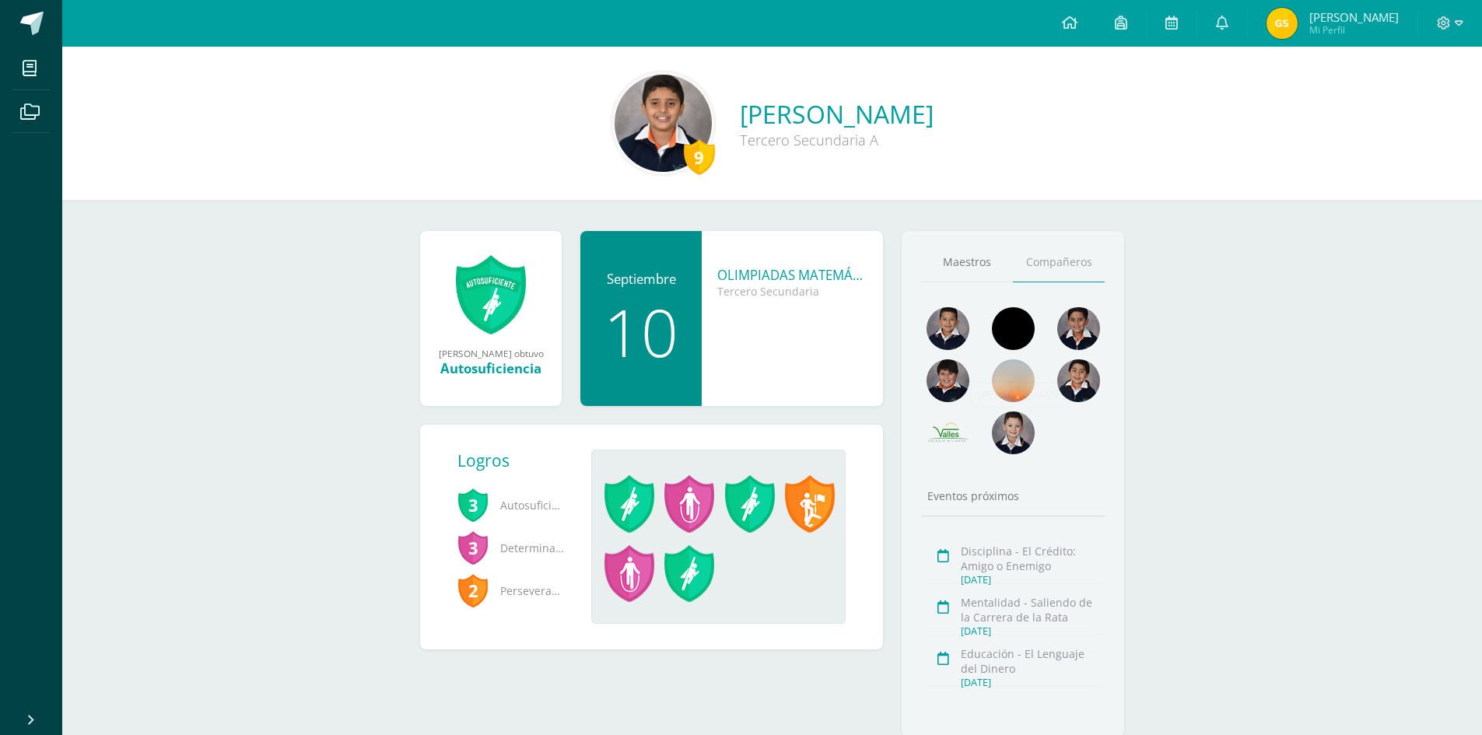
click at [1013, 425] on img at bounding box center [1013, 433] width 43 height 43
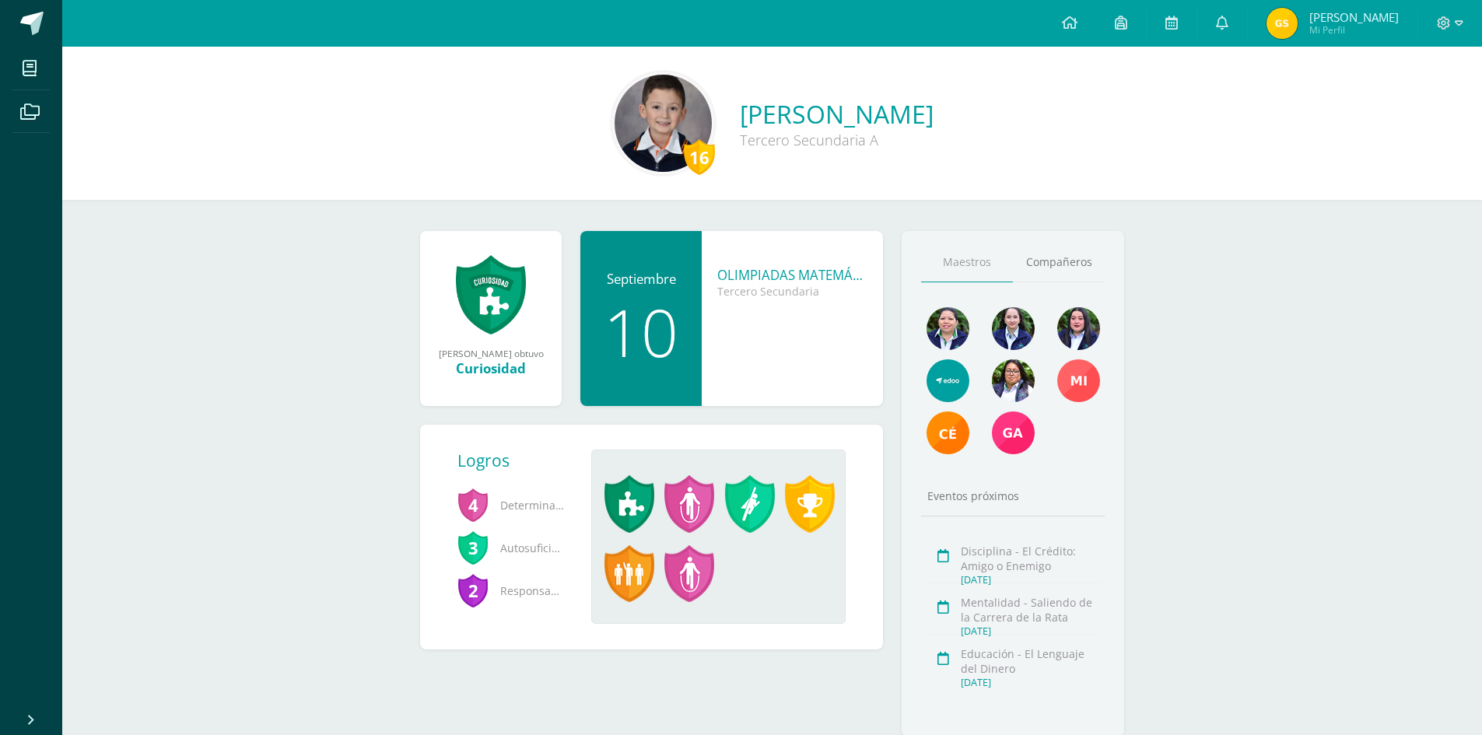
click at [615, 152] on img at bounding box center [663, 123] width 97 height 97
